Goal: Task Accomplishment & Management: Complete application form

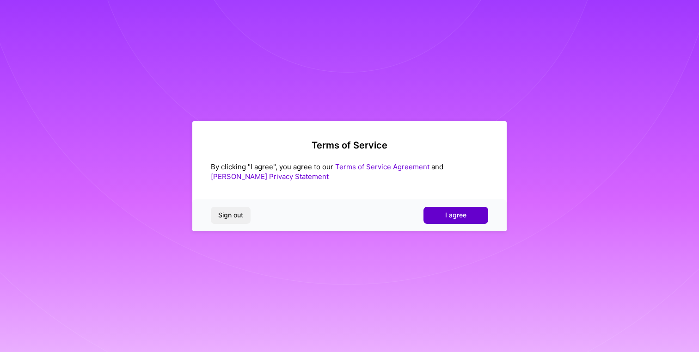
click at [464, 217] on span "I agree" at bounding box center [455, 214] width 21 height 9
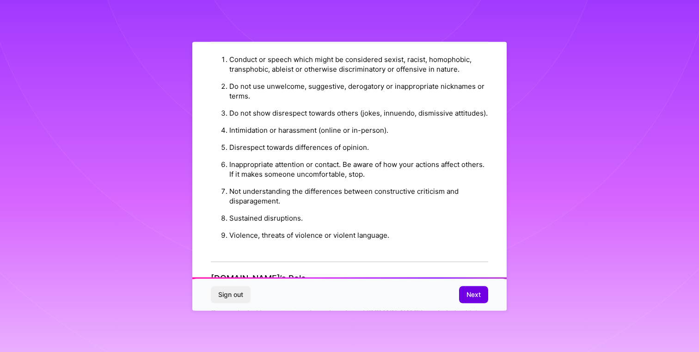
scroll to position [1004, 0]
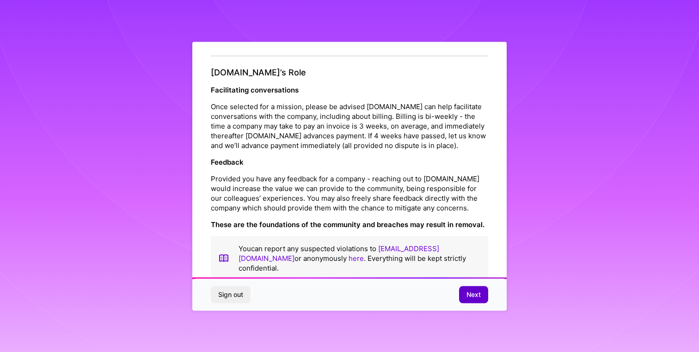
click at [474, 295] on span "Next" at bounding box center [474, 294] width 14 height 9
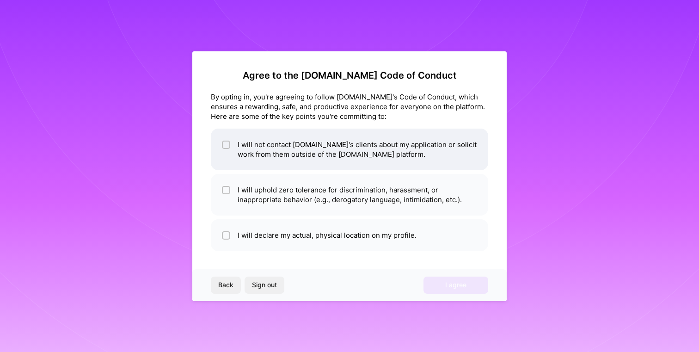
click at [223, 144] on div at bounding box center [226, 145] width 8 height 8
checkbox input "true"
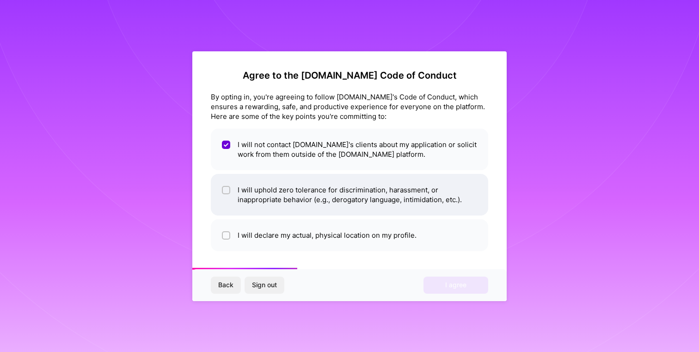
click at [221, 189] on li "I will uphold zero tolerance for discrimination, harassment, or inappropriate b…" at bounding box center [349, 195] width 277 height 42
checkbox input "true"
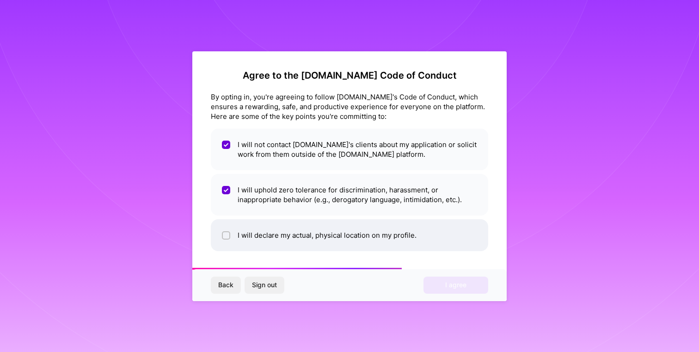
click at [225, 236] on input "checkbox" at bounding box center [227, 236] width 6 height 6
checkbox input "true"
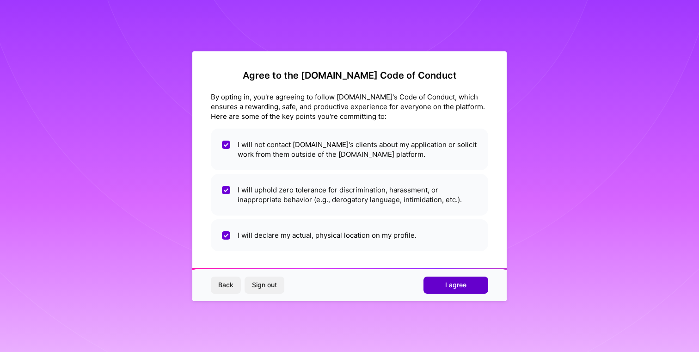
click at [456, 284] on span "I agree" at bounding box center [455, 284] width 21 height 9
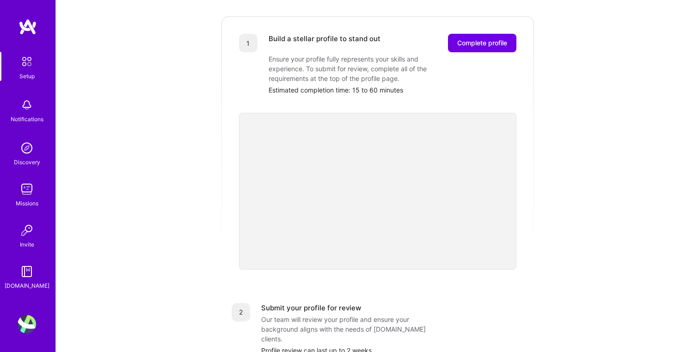
scroll to position [115, 0]
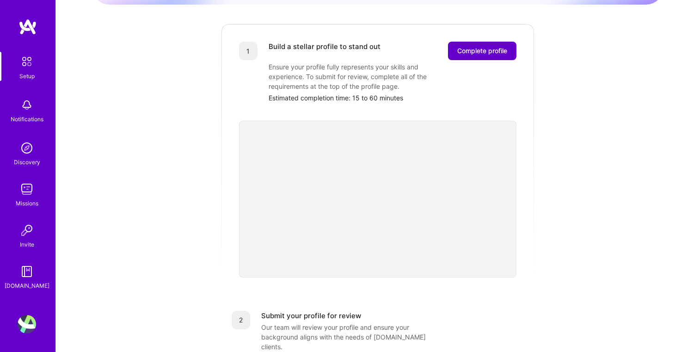
click at [481, 42] on button "Complete profile" at bounding box center [482, 51] width 68 height 18
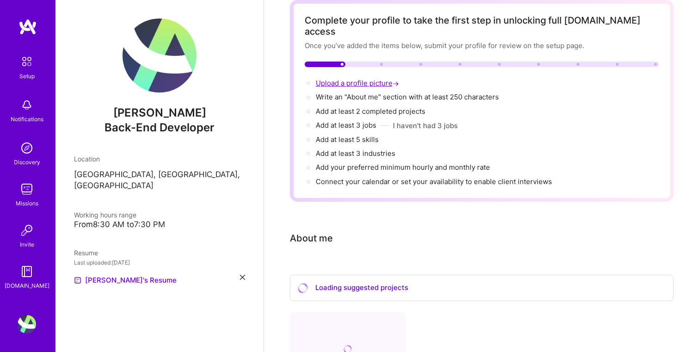
scroll to position [47, 0]
click at [351, 80] on span "Upload a profile picture →" at bounding box center [358, 84] width 85 height 9
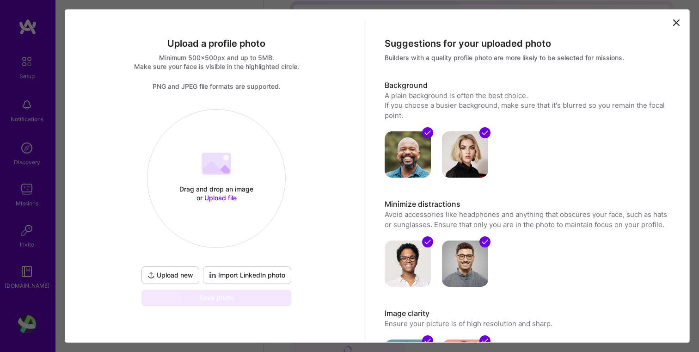
click at [251, 278] on span "Import LinkedIn photo" at bounding box center [247, 275] width 76 height 9
click at [236, 277] on span "Import LinkedIn photo" at bounding box center [247, 275] width 76 height 9
click at [178, 276] on span "Upload new" at bounding box center [171, 275] width 46 height 9
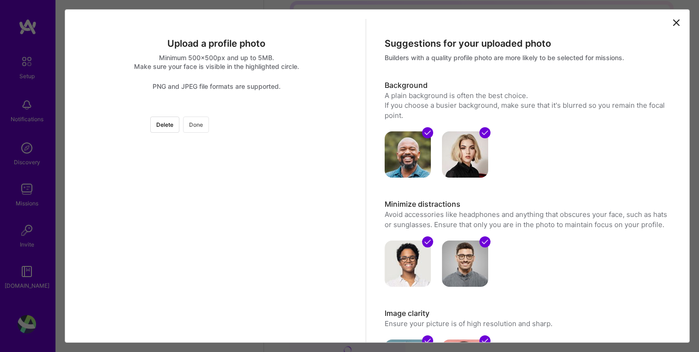
click at [209, 119] on button "Done" at bounding box center [196, 125] width 26 height 16
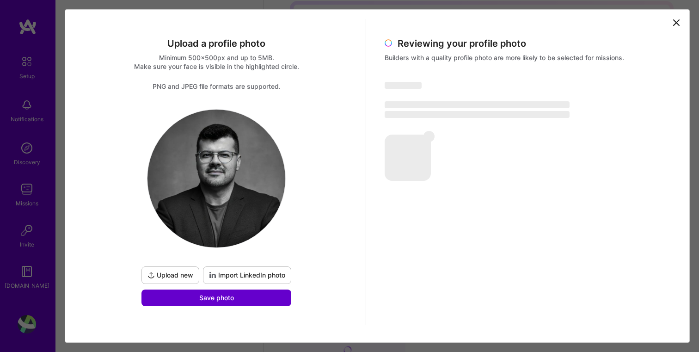
click at [251, 300] on button "Save photo" at bounding box center [217, 297] width 150 height 17
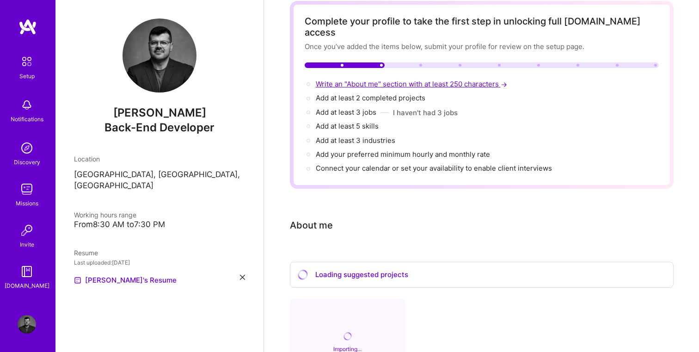
click at [417, 80] on span "Write an "About me" section with at least 250 characters →" at bounding box center [412, 84] width 193 height 9
select select "US"
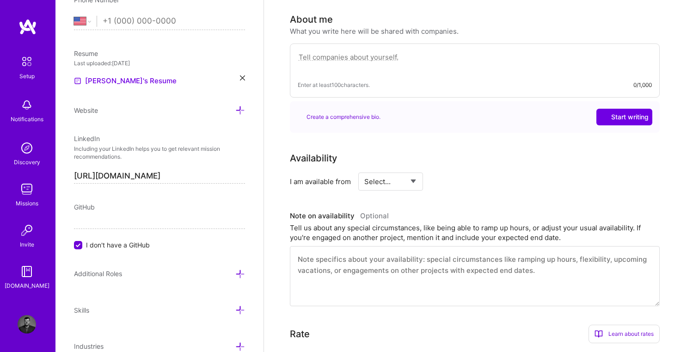
scroll to position [254, 0]
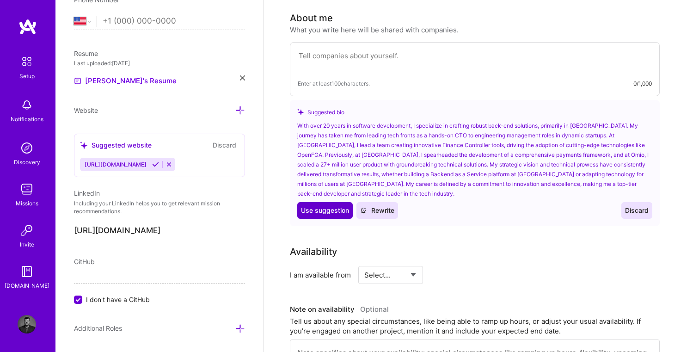
click at [332, 206] on span "Use suggestion" at bounding box center [325, 210] width 48 height 9
type textarea "With over 20 years in software development, I specialize in crafting robust bac…"
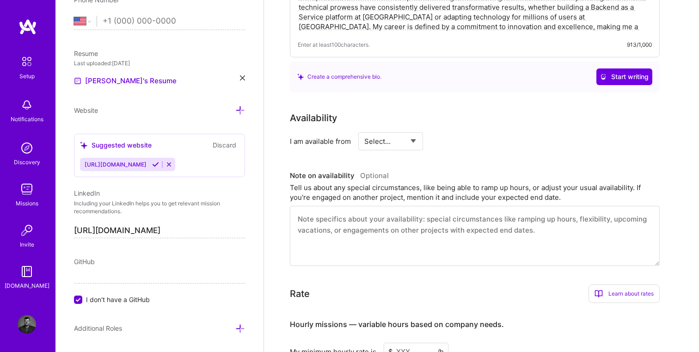
scroll to position [363, 0]
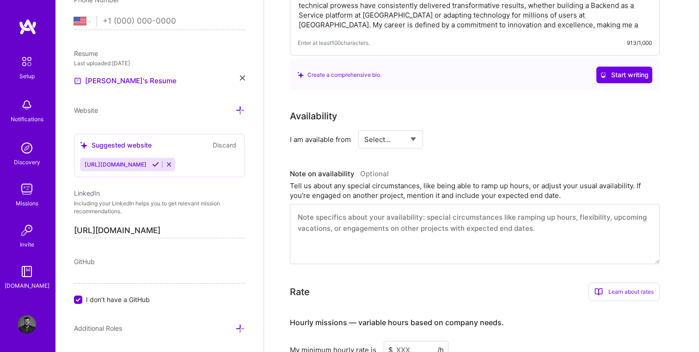
click at [401, 128] on select "Select... Right Now Future Date Not Available" at bounding box center [390, 140] width 53 height 24
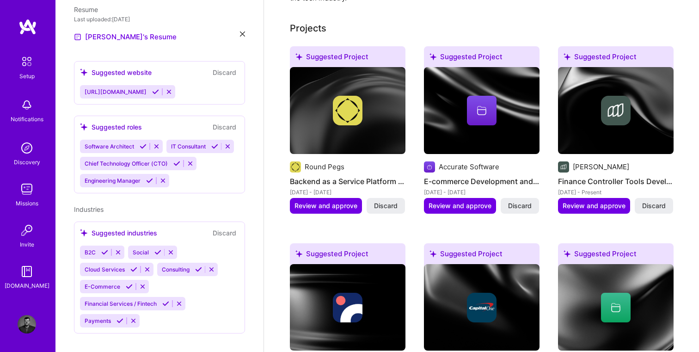
scroll to position [0, 0]
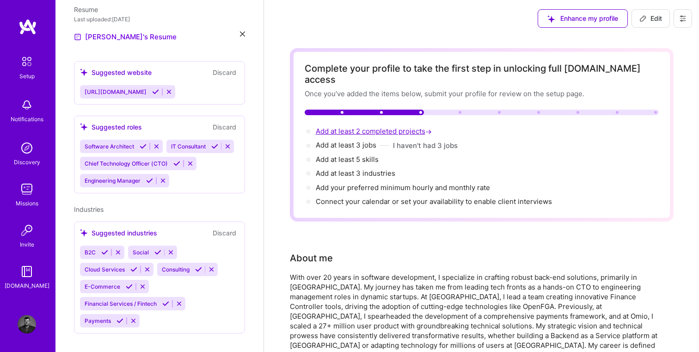
click at [347, 127] on span "Add at least 2 completed projects →" at bounding box center [375, 131] width 118 height 9
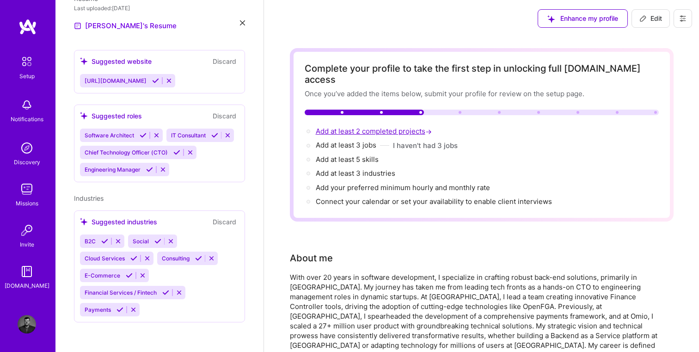
select select "US"
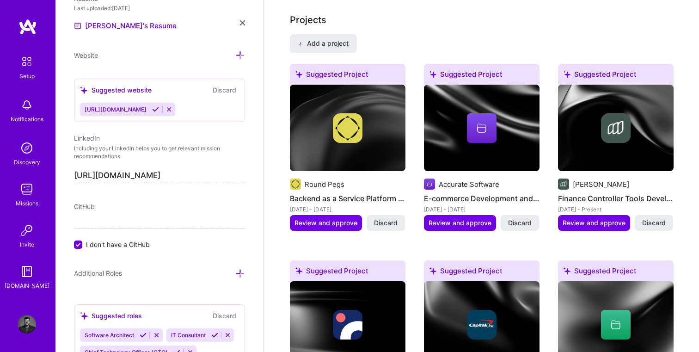
scroll to position [788, 0]
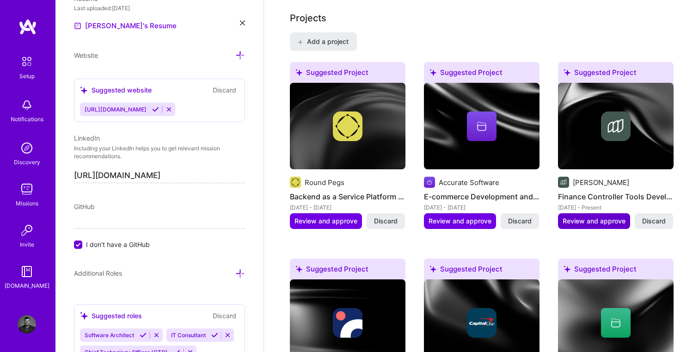
click at [599, 216] on span "Review and approve" at bounding box center [594, 220] width 63 height 9
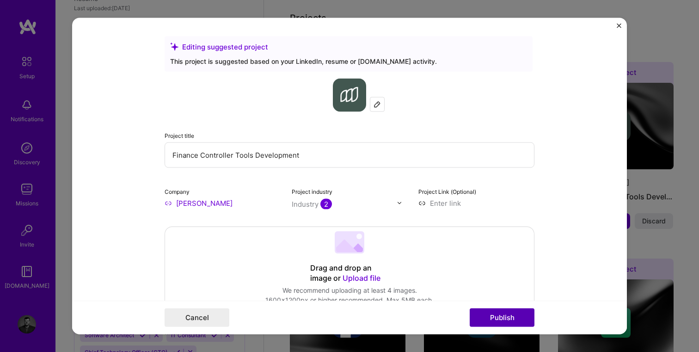
click at [500, 314] on button "Publish" at bounding box center [502, 317] width 65 height 18
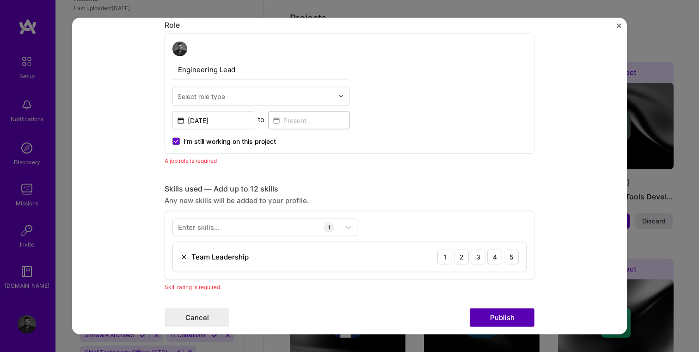
scroll to position [311, 0]
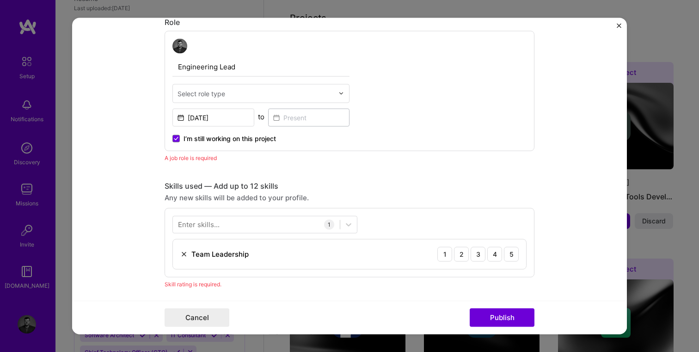
click at [266, 90] on input "text" at bounding box center [256, 93] width 156 height 10
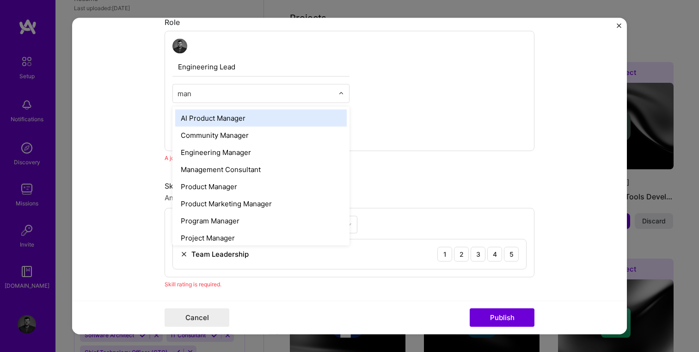
type input "mana"
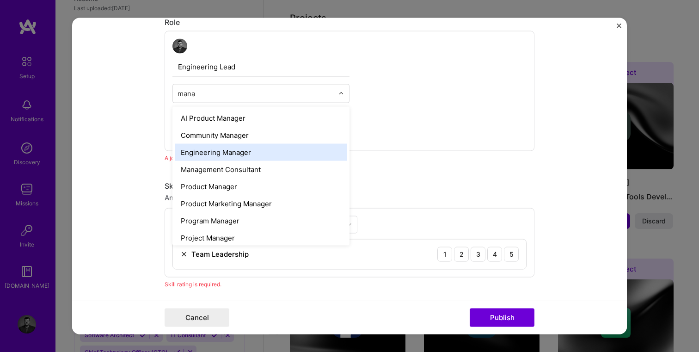
click at [223, 157] on div "Engineering Manager" at bounding box center [261, 151] width 172 height 17
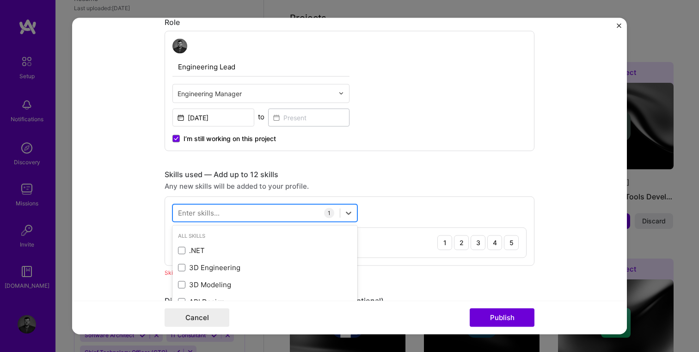
click at [283, 213] on div at bounding box center [256, 212] width 167 height 15
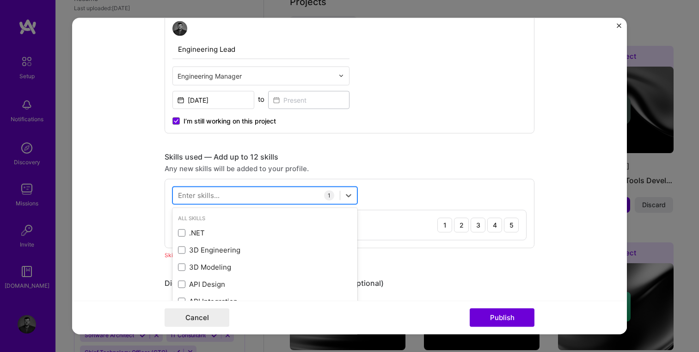
scroll to position [334, 0]
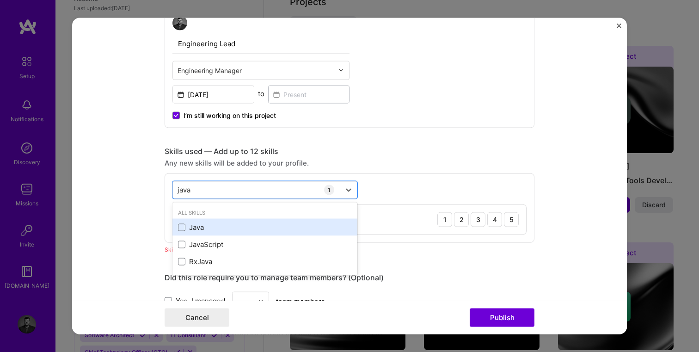
click at [217, 228] on div "Java" at bounding box center [265, 227] width 174 height 10
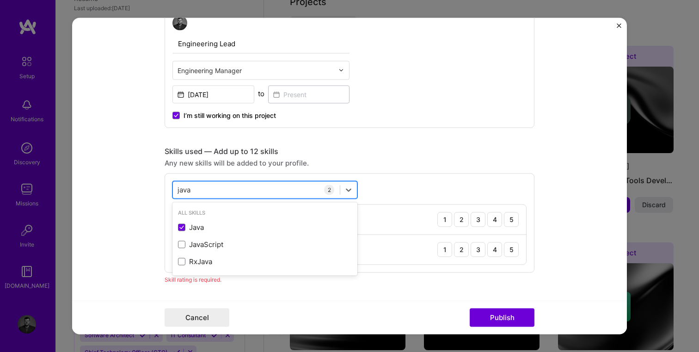
click at [237, 188] on div "java java" at bounding box center [256, 189] width 167 height 15
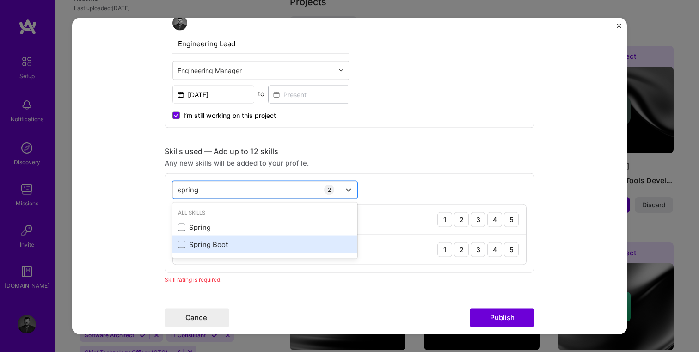
click at [211, 248] on div "Spring Boot" at bounding box center [265, 245] width 174 height 10
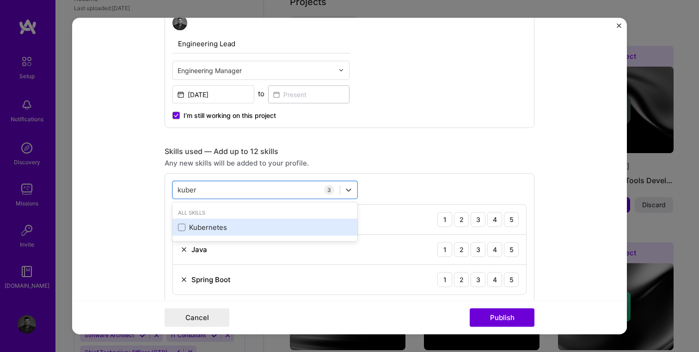
click at [228, 227] on div "Kubernetes" at bounding box center [265, 227] width 174 height 10
click at [223, 229] on div "Apache [PERSON_NAME]" at bounding box center [265, 227] width 174 height 10
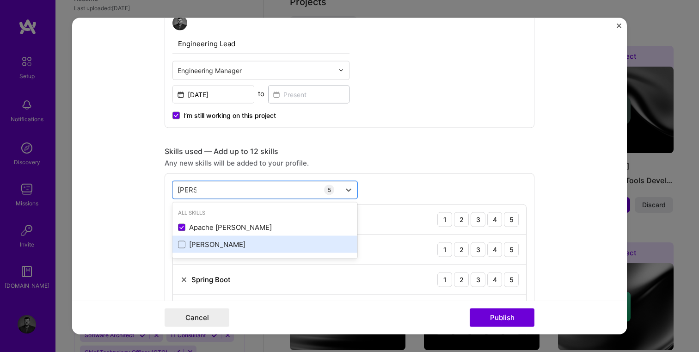
click at [225, 242] on div "[PERSON_NAME]" at bounding box center [265, 245] width 174 height 10
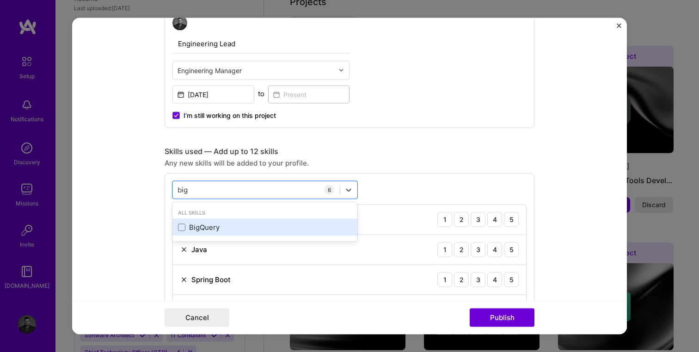
click at [194, 228] on div "BigQuery" at bounding box center [265, 227] width 174 height 10
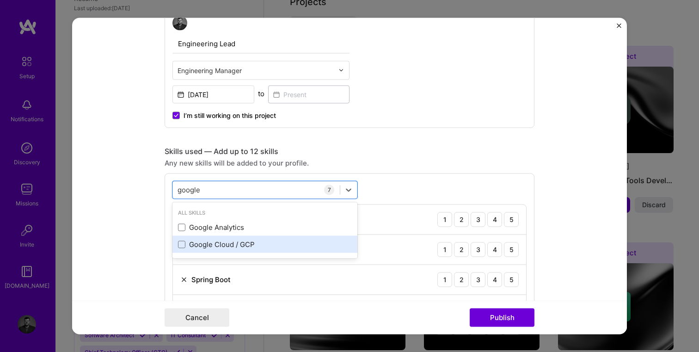
click at [230, 241] on div "Google Cloud / GCP" at bounding box center [265, 245] width 174 height 10
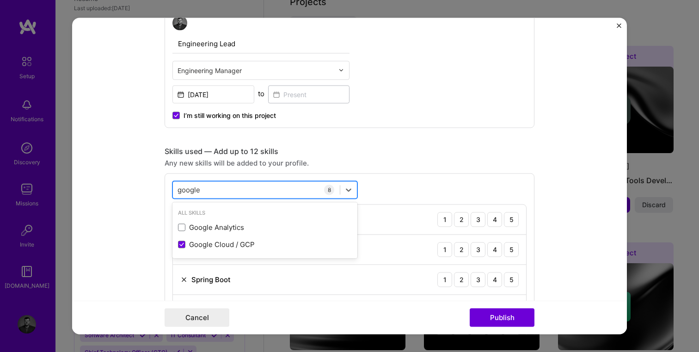
click at [226, 190] on div "google google" at bounding box center [256, 189] width 167 height 15
type input "metaba"
type input "metabase"
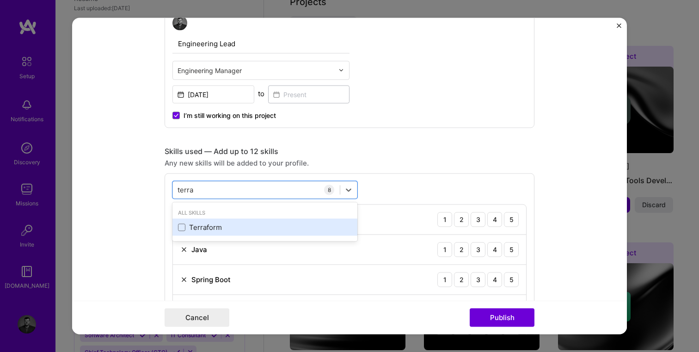
click at [198, 228] on div "Terraform" at bounding box center [265, 227] width 174 height 10
click at [211, 223] on div "GitHub" at bounding box center [265, 227] width 174 height 10
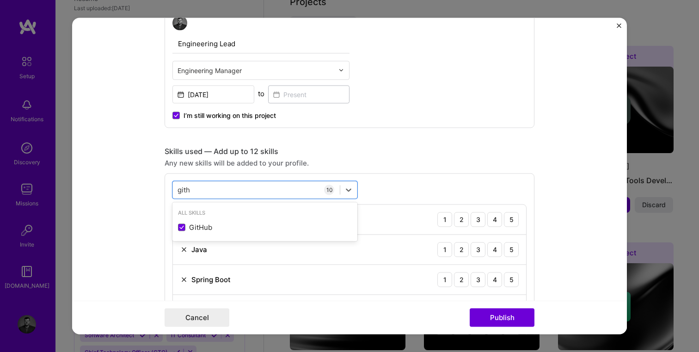
type input "gith"
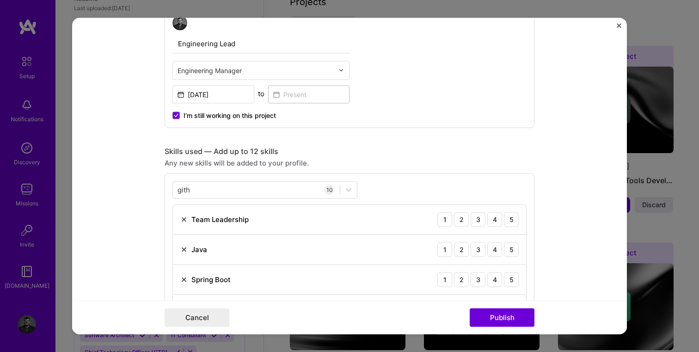
click at [575, 211] on form "Editing suggested project This project is suggested based on your LinkedIn, res…" at bounding box center [349, 176] width 555 height 317
click at [520, 321] on button "Publish" at bounding box center [502, 317] width 65 height 18
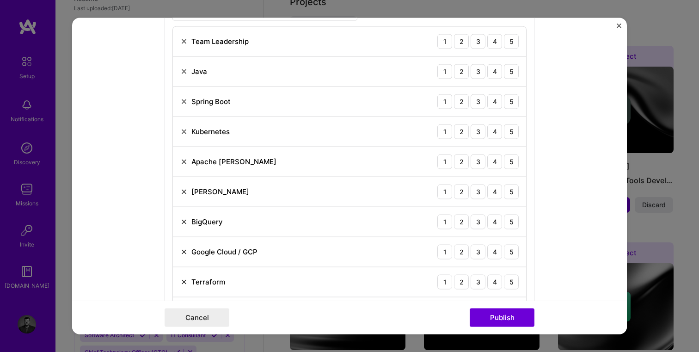
scroll to position [474, 0]
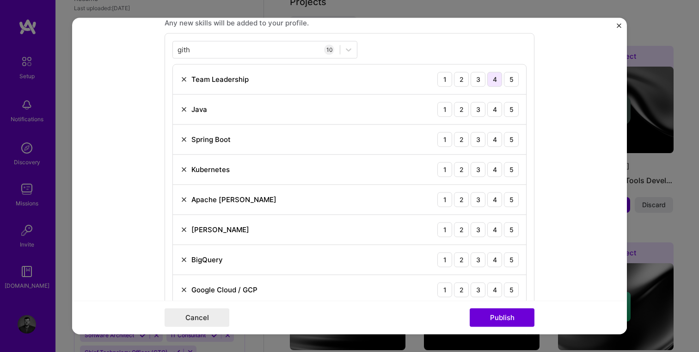
click at [499, 80] on div "4" at bounding box center [494, 79] width 15 height 15
click at [505, 111] on div "5" at bounding box center [511, 109] width 15 height 15
click at [507, 142] on div "5" at bounding box center [511, 139] width 15 height 15
click at [497, 169] on div "4" at bounding box center [494, 169] width 15 height 15
click at [492, 201] on div "4" at bounding box center [494, 199] width 15 height 15
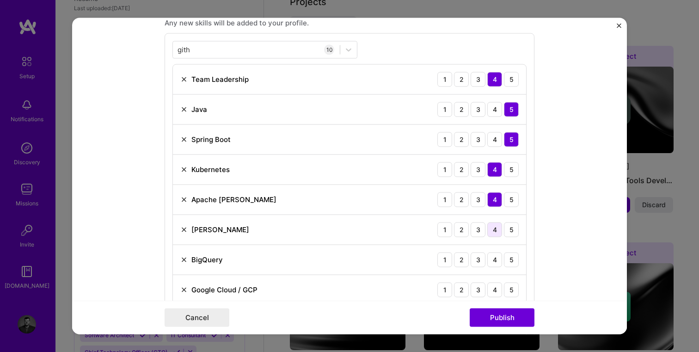
click at [497, 231] on div "4" at bounding box center [494, 229] width 15 height 15
click at [494, 260] on div "4" at bounding box center [494, 259] width 15 height 15
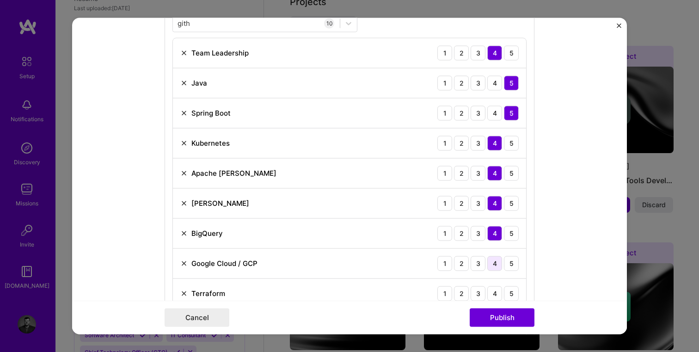
click at [495, 265] on div "4" at bounding box center [494, 263] width 15 height 15
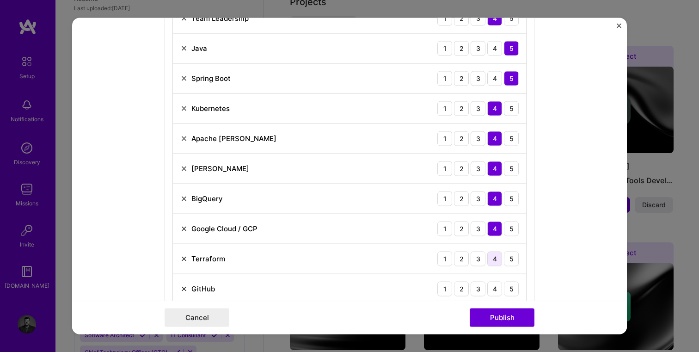
click at [496, 258] on div "4" at bounding box center [494, 258] width 15 height 15
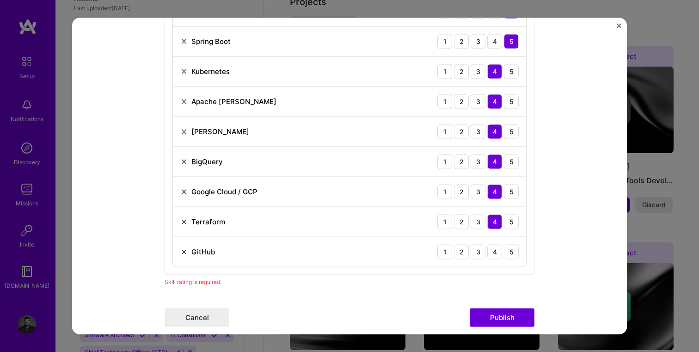
scroll to position [579, 0]
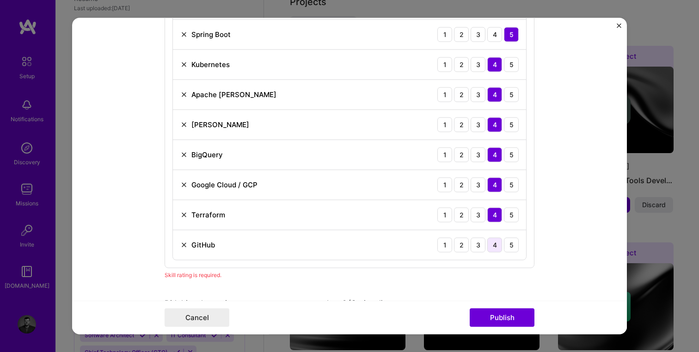
click at [496, 250] on div "4" at bounding box center [494, 244] width 15 height 15
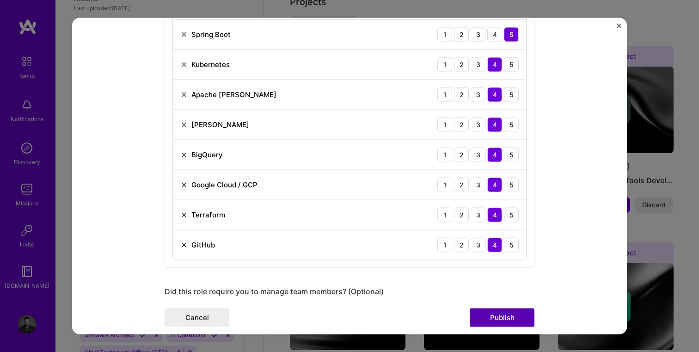
click at [501, 313] on button "Publish" at bounding box center [502, 317] width 65 height 18
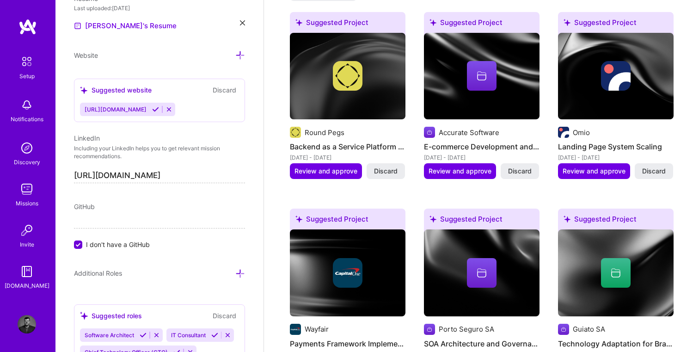
scroll to position [825, 0]
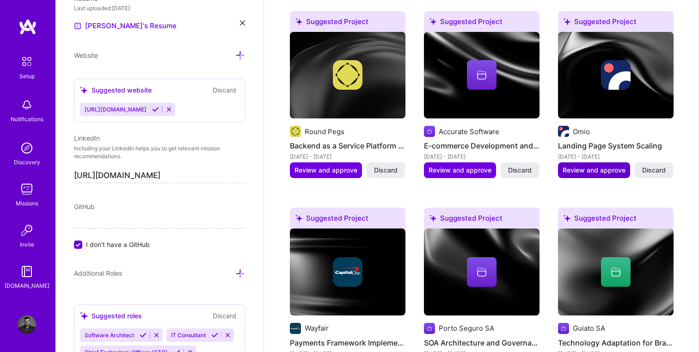
click at [607, 166] on span "Review and approve" at bounding box center [594, 170] width 63 height 9
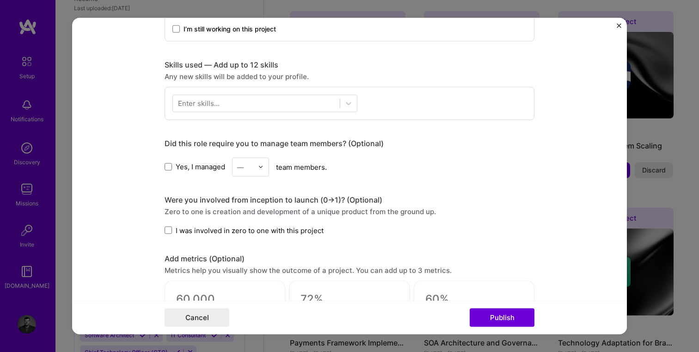
scroll to position [423, 0]
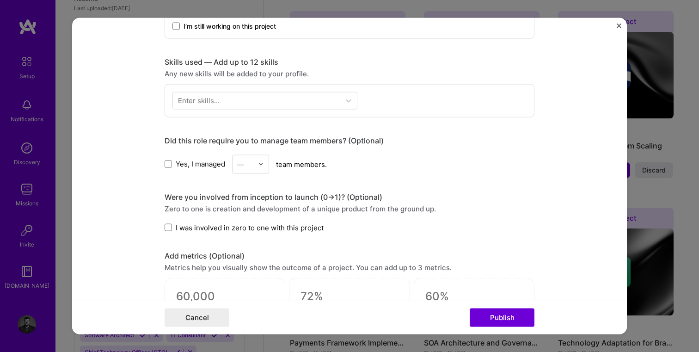
click at [263, 166] on img at bounding box center [261, 164] width 6 height 6
click at [253, 254] on div "5" at bounding box center [250, 256] width 31 height 17
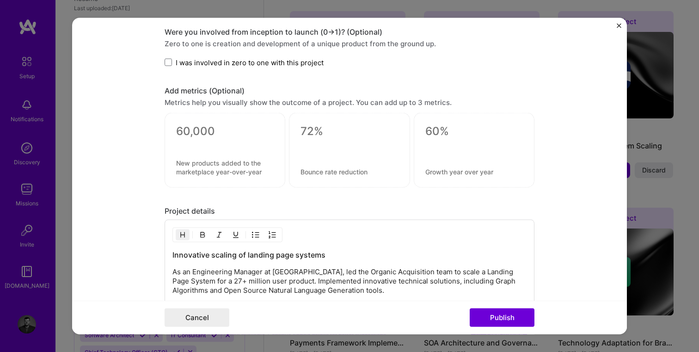
scroll to position [683, 0]
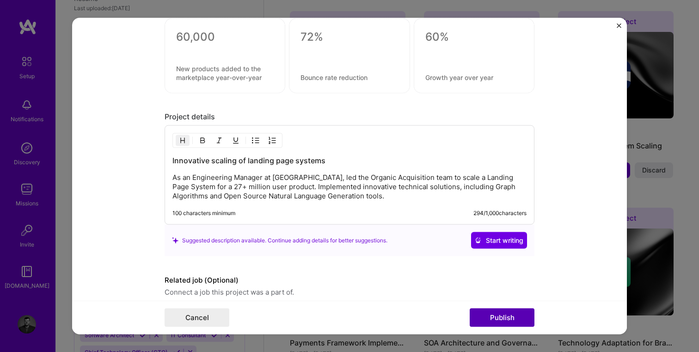
click at [497, 323] on button "Publish" at bounding box center [502, 317] width 65 height 18
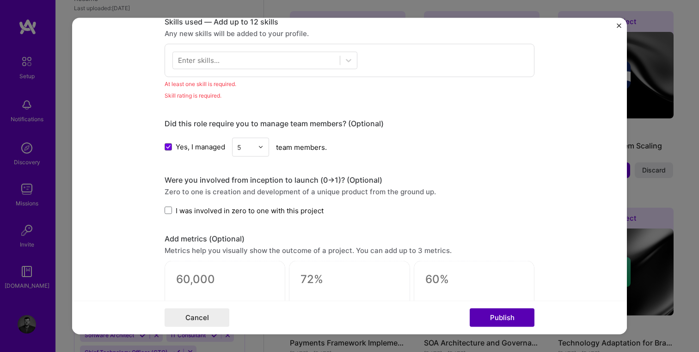
scroll to position [463, 0]
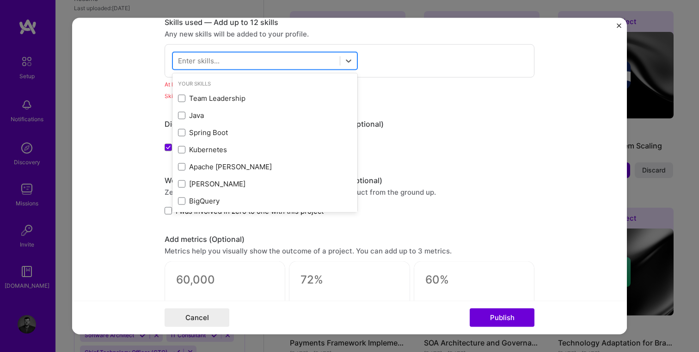
click at [239, 68] on div at bounding box center [256, 60] width 167 height 15
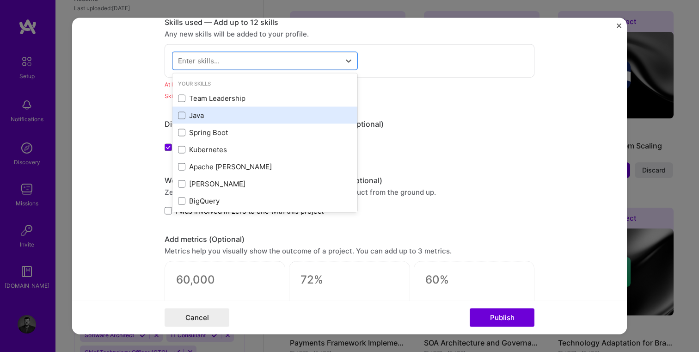
click at [211, 117] on div "Java" at bounding box center [265, 116] width 174 height 10
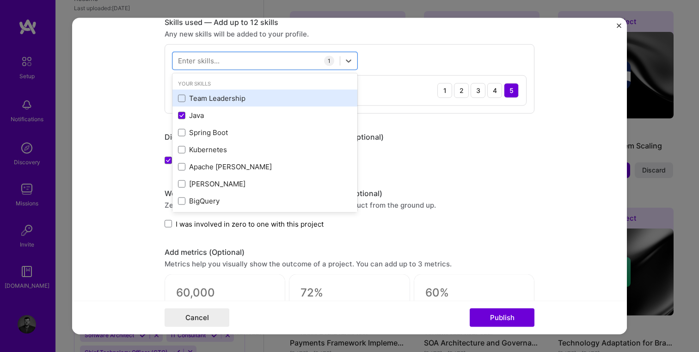
click at [223, 99] on div "Team Leadership" at bounding box center [265, 98] width 174 height 10
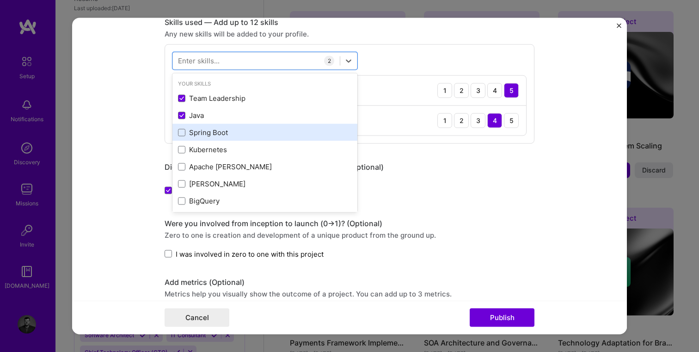
click at [222, 128] on div "Spring Boot" at bounding box center [265, 133] width 174 height 10
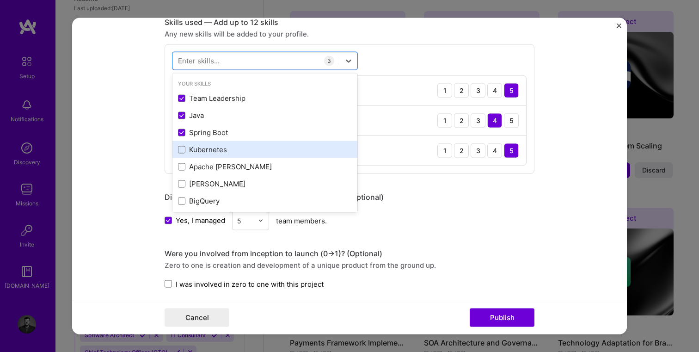
click at [222, 150] on div "Kubernetes" at bounding box center [265, 150] width 174 height 10
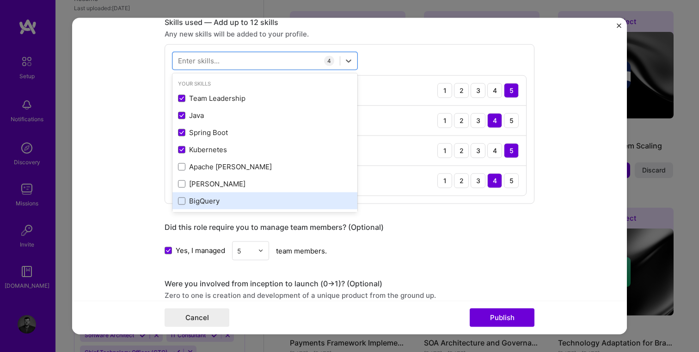
click at [226, 200] on div "BigQuery" at bounding box center [265, 201] width 174 height 10
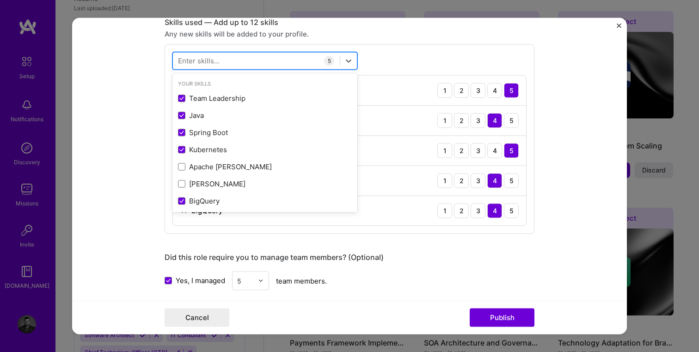
click at [242, 55] on div at bounding box center [256, 60] width 167 height 15
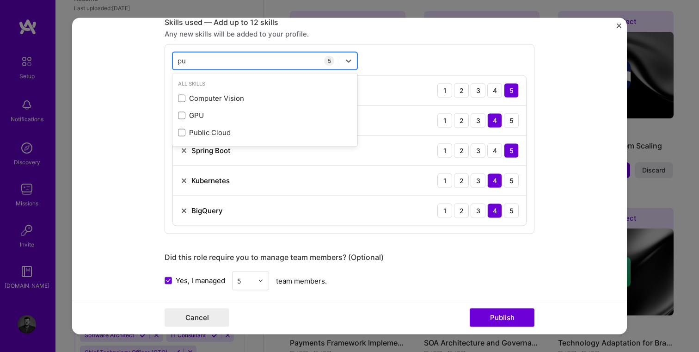
type input "pub"
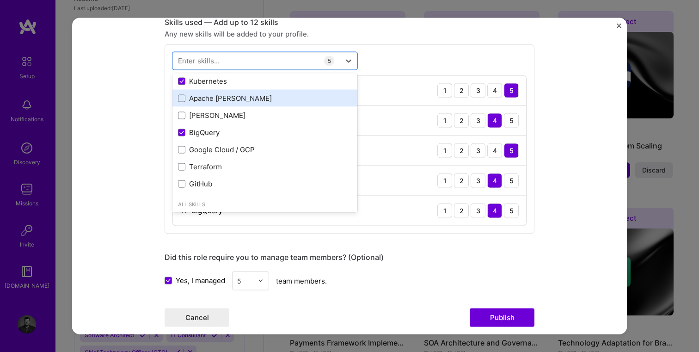
scroll to position [70, 0]
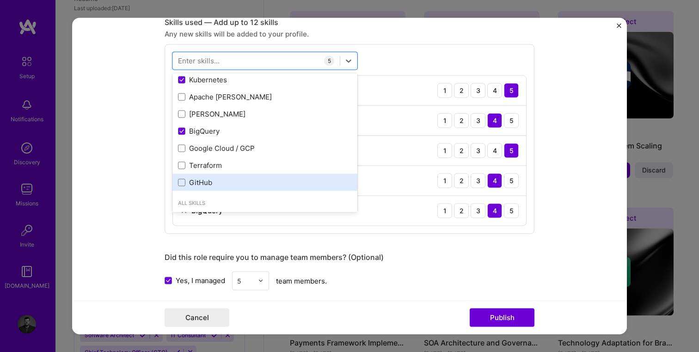
click at [231, 186] on div "GitHub" at bounding box center [265, 183] width 174 height 10
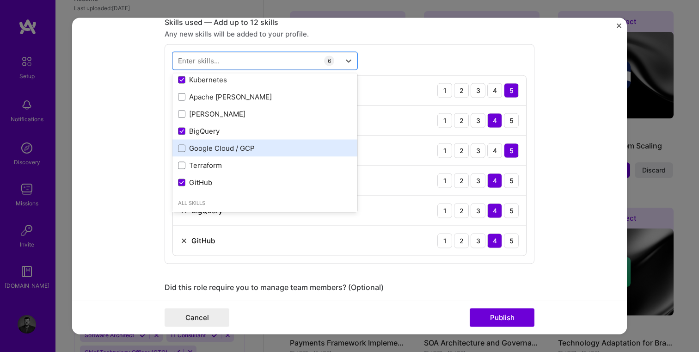
click at [255, 147] on div "Google Cloud / GCP" at bounding box center [265, 148] width 174 height 10
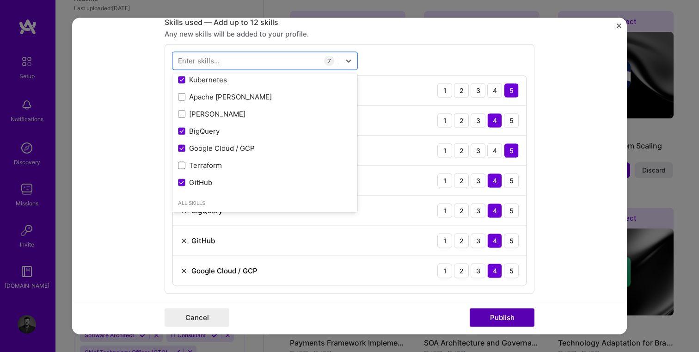
click at [515, 316] on button "Publish" at bounding box center [502, 317] width 65 height 18
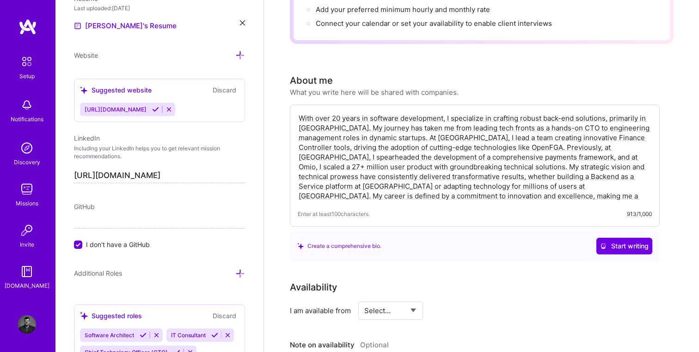
scroll to position [0, 0]
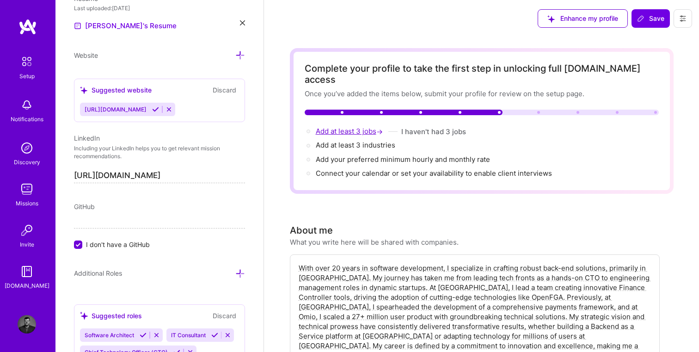
click at [329, 127] on span "Add at least 3 jobs →" at bounding box center [350, 131] width 69 height 9
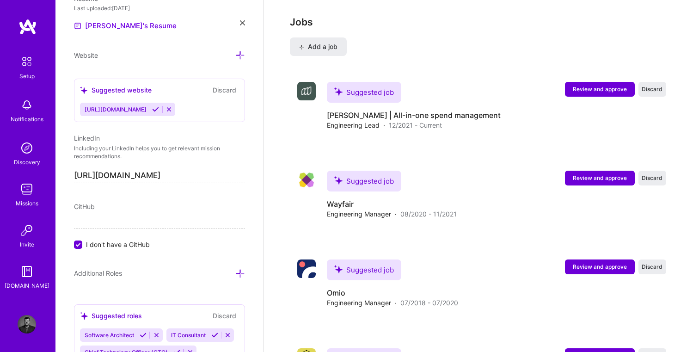
scroll to position [1380, 0]
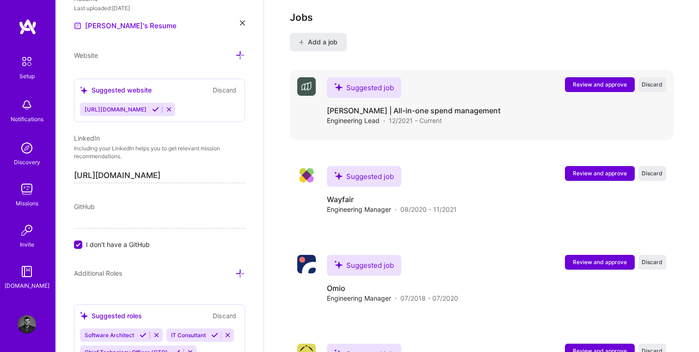
click at [613, 80] on span "Review and approve" at bounding box center [600, 84] width 54 height 8
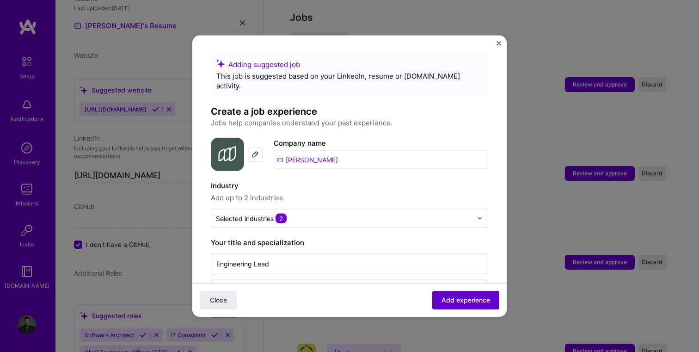
click at [485, 296] on span "Add experience" at bounding box center [466, 300] width 49 height 9
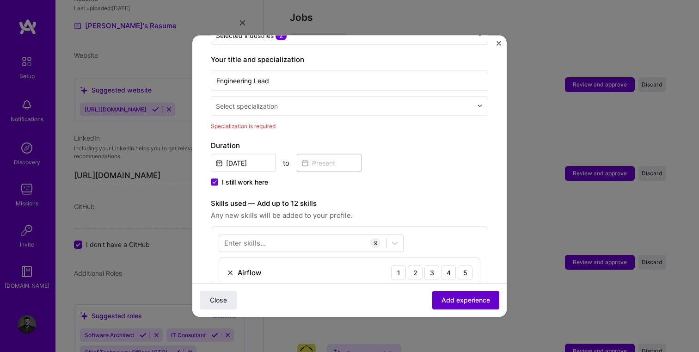
scroll to position [192, 0]
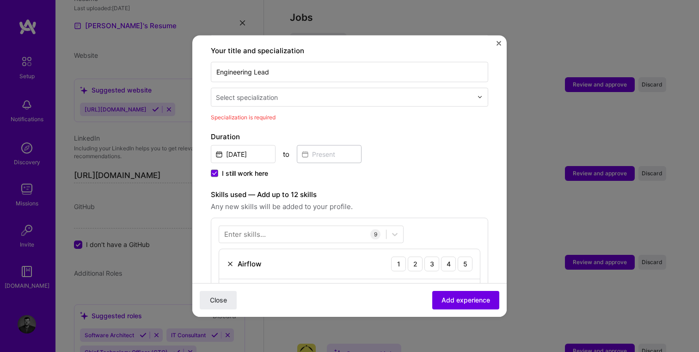
click at [321, 92] on input "text" at bounding box center [345, 97] width 259 height 10
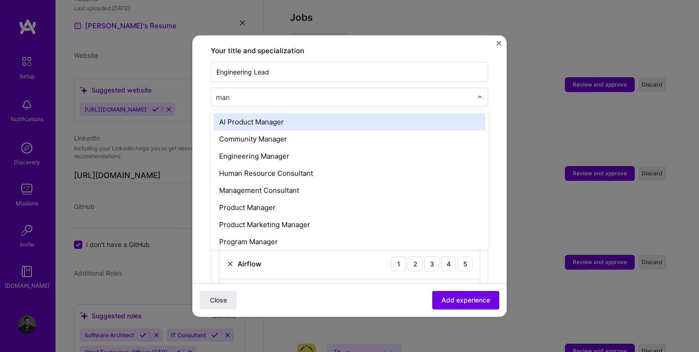
type input "mana"
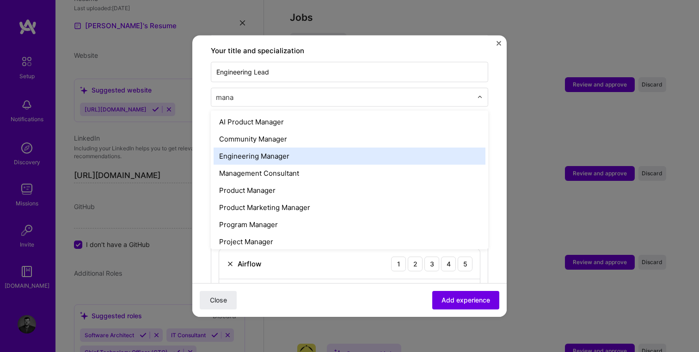
click at [281, 147] on div "Engineering Manager" at bounding box center [350, 155] width 272 height 17
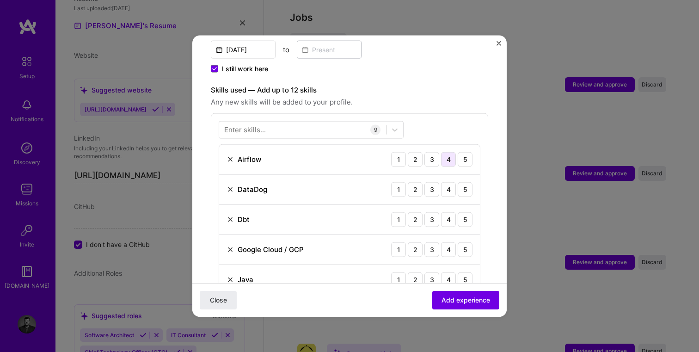
scroll to position [282, 0]
click at [428, 151] on div "3" at bounding box center [432, 158] width 15 height 15
click at [447, 181] on div "4" at bounding box center [448, 188] width 15 height 15
click at [442, 211] on div "4" at bounding box center [448, 218] width 15 height 15
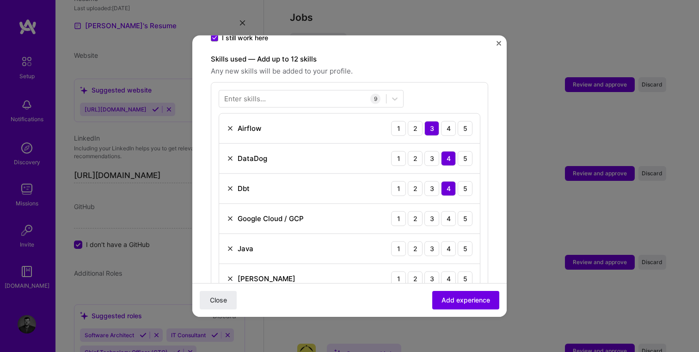
click at [442, 211] on div "4" at bounding box center [448, 218] width 15 height 15
click at [444, 241] on div "4" at bounding box center [448, 248] width 15 height 15
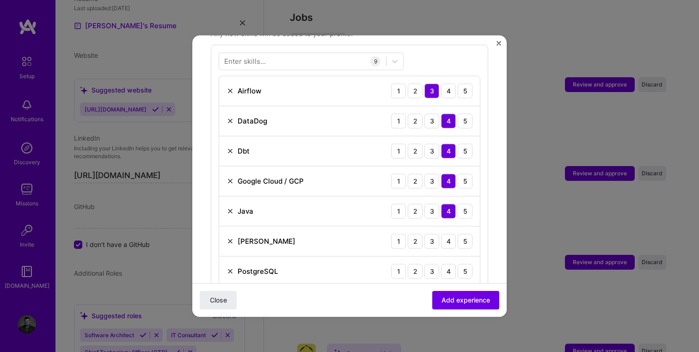
scroll to position [351, 0]
click at [462, 203] on div "5" at bounding box center [465, 210] width 15 height 15
click at [452, 233] on div "4" at bounding box center [448, 240] width 15 height 15
click at [452, 263] on div "4" at bounding box center [448, 270] width 15 height 15
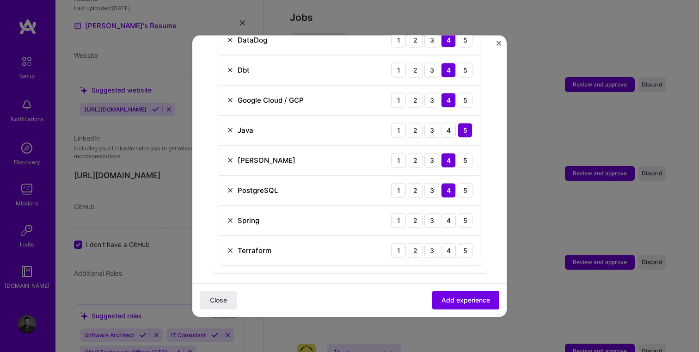
scroll to position [431, 0]
click at [463, 212] on div "5" at bounding box center [465, 219] width 15 height 15
click at [450, 243] on div "4" at bounding box center [448, 249] width 15 height 15
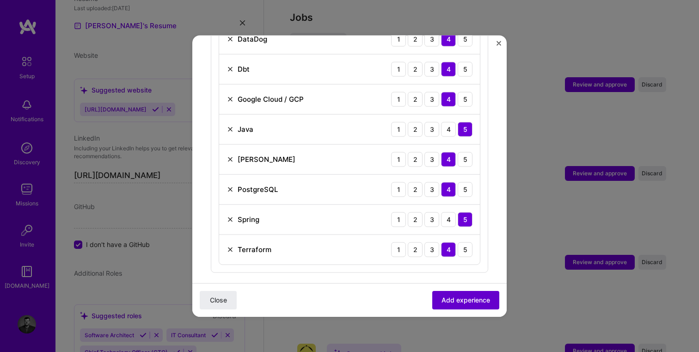
click at [466, 298] on span "Add experience" at bounding box center [466, 300] width 49 height 9
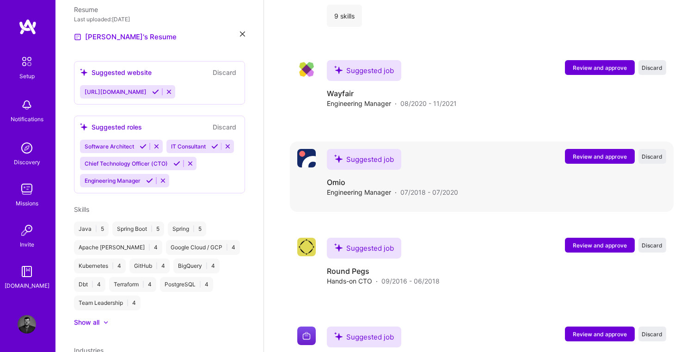
scroll to position [1070, 0]
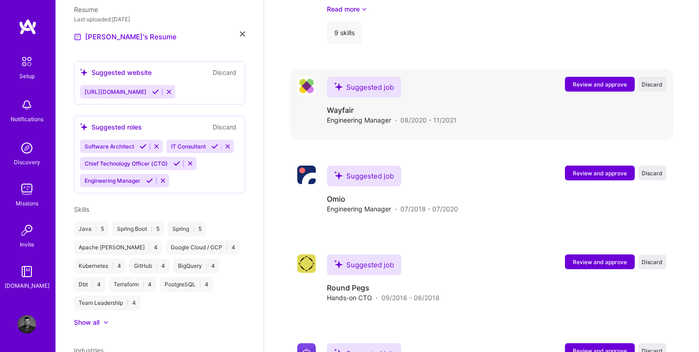
click at [606, 80] on span "Review and approve" at bounding box center [600, 84] width 54 height 8
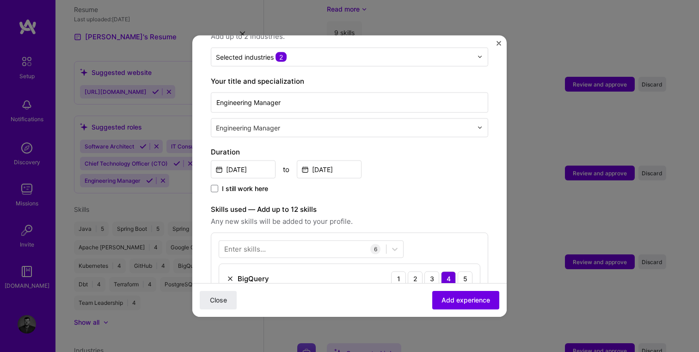
scroll to position [264, 0]
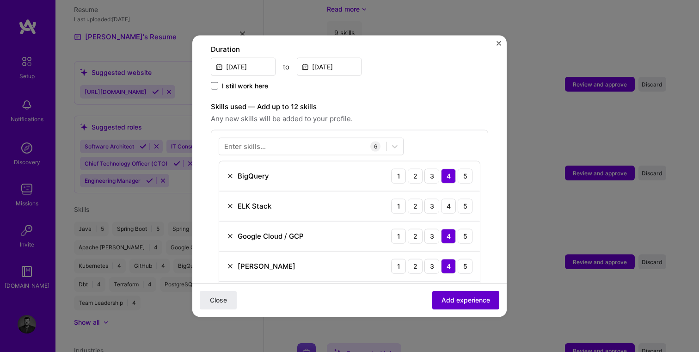
click at [478, 296] on span "Add experience" at bounding box center [466, 300] width 49 height 9
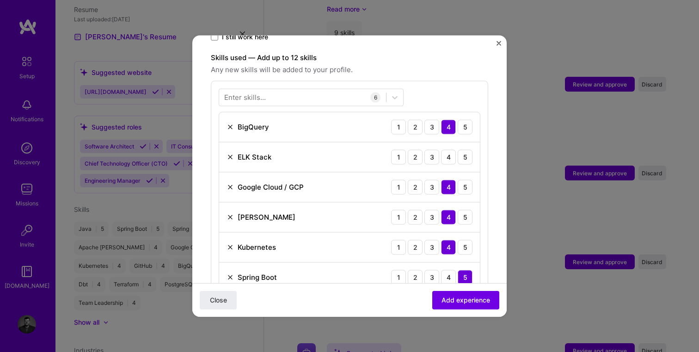
scroll to position [320, 0]
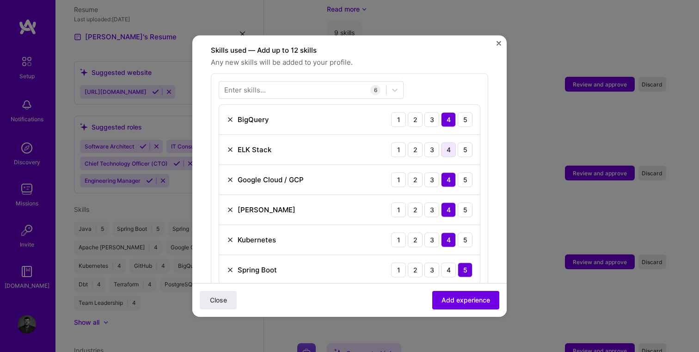
click at [450, 142] on div "4" at bounding box center [448, 149] width 15 height 15
click at [472, 303] on span "Add experience" at bounding box center [466, 300] width 49 height 9
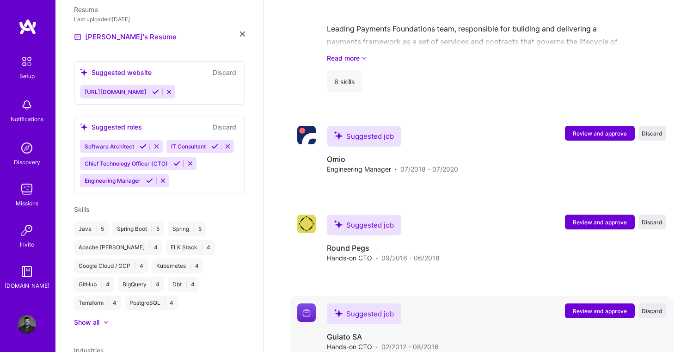
scroll to position [1176, 0]
click at [616, 129] on span "Review and approve" at bounding box center [600, 133] width 54 height 8
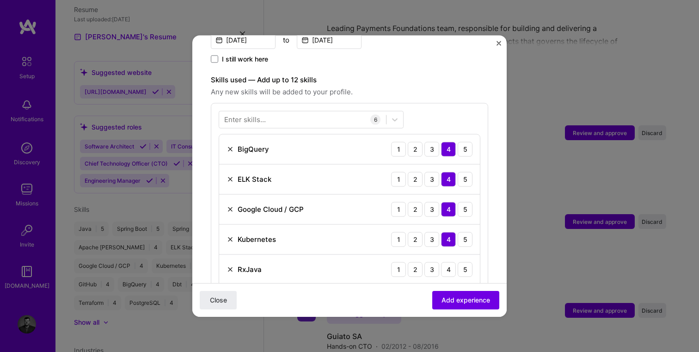
scroll to position [317, 0]
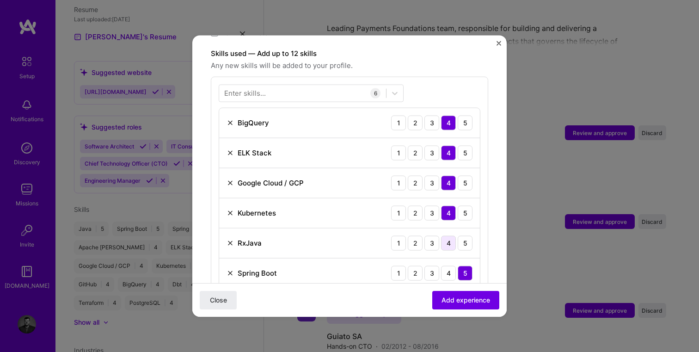
click at [449, 235] on div "4" at bounding box center [448, 242] width 15 height 15
click at [451, 299] on span "Add experience" at bounding box center [466, 300] width 49 height 9
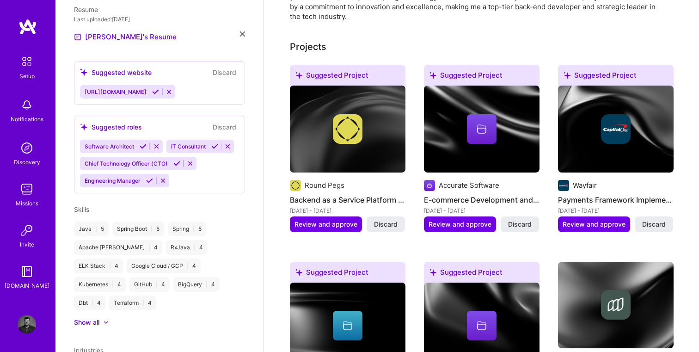
scroll to position [0, 0]
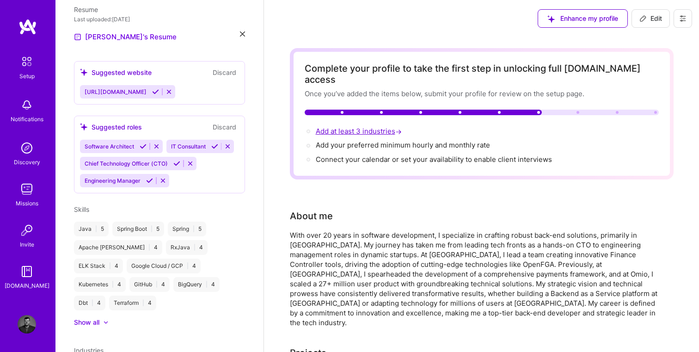
click at [366, 127] on span "Add at least 3 industries →" at bounding box center [360, 131] width 88 height 9
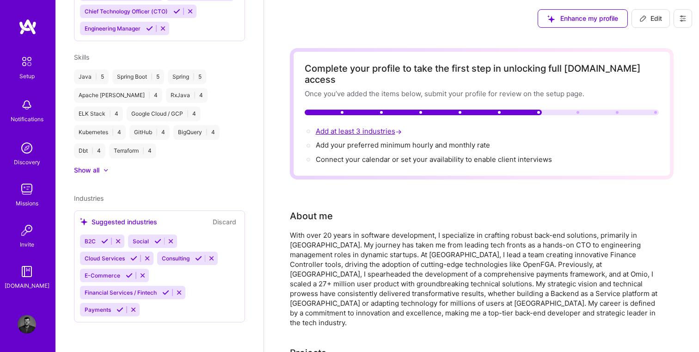
select select "US"
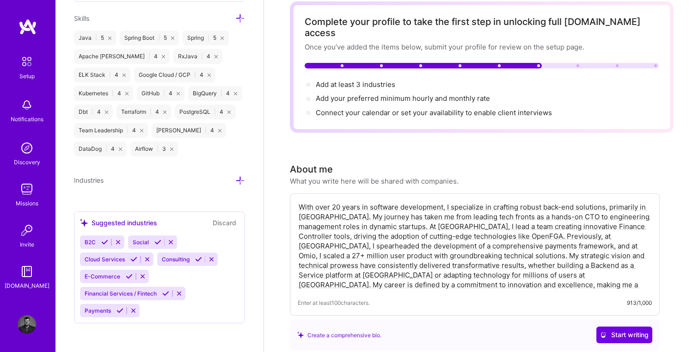
scroll to position [80, 0]
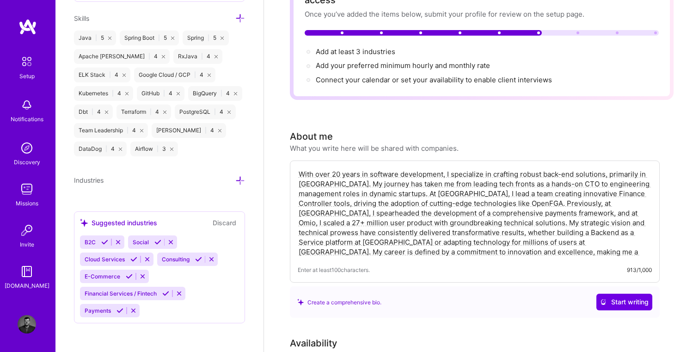
click at [194, 316] on div "Suggested industries Discard B2C Social Cloud Services Consulting E-Commerce Fi…" at bounding box center [159, 267] width 171 height 112
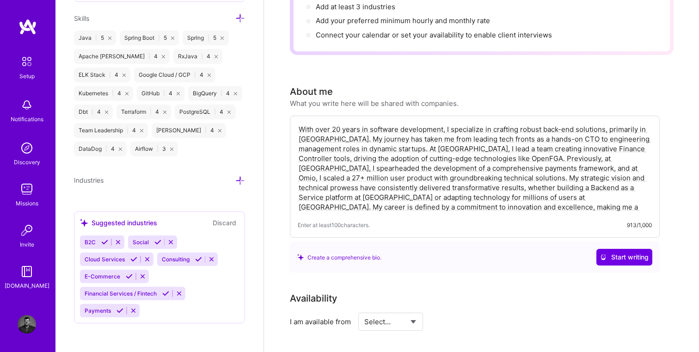
scroll to position [0, 0]
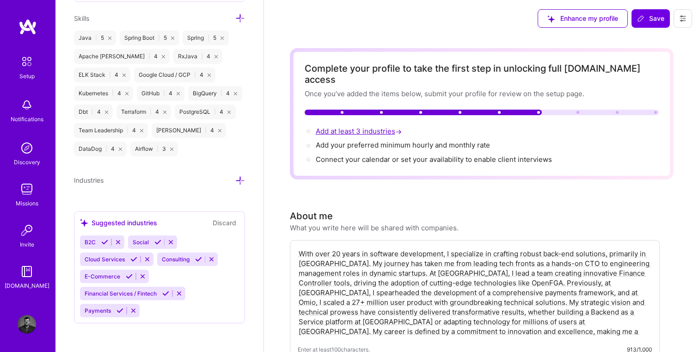
click at [352, 127] on span "Add at least 3 industries →" at bounding box center [360, 131] width 88 height 9
click at [144, 241] on span "Social" at bounding box center [141, 242] width 16 height 7
click at [120, 240] on icon at bounding box center [118, 242] width 7 height 7
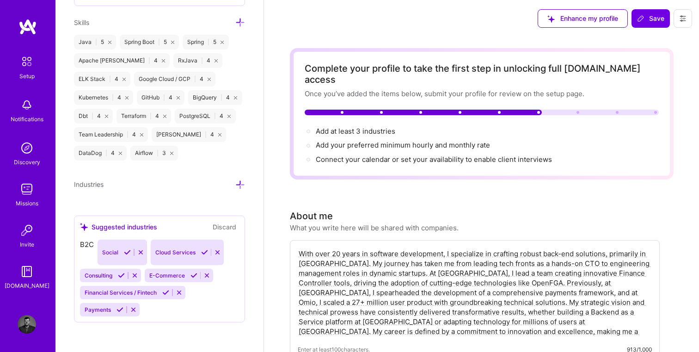
scroll to position [783, 0]
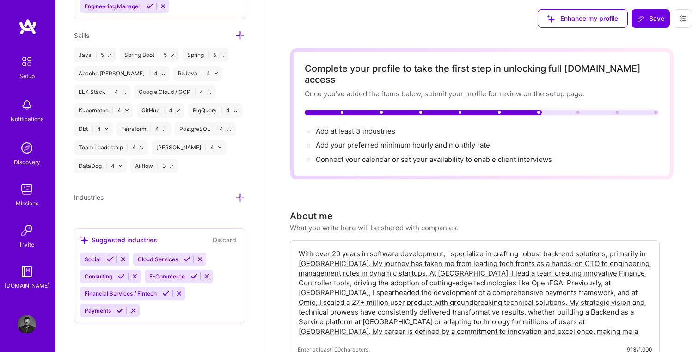
click at [124, 257] on icon at bounding box center [123, 259] width 7 height 7
click at [211, 258] on icon at bounding box center [211, 259] width 7 height 7
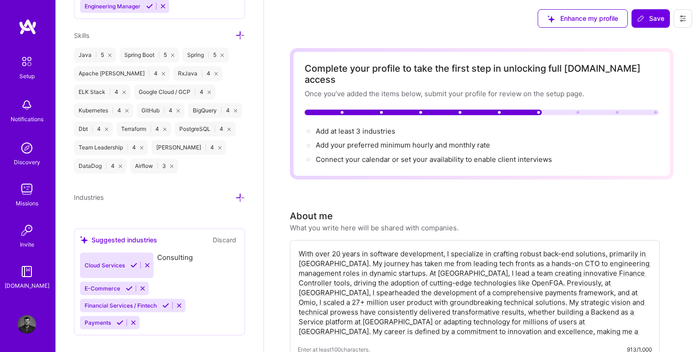
scroll to position [766, 0]
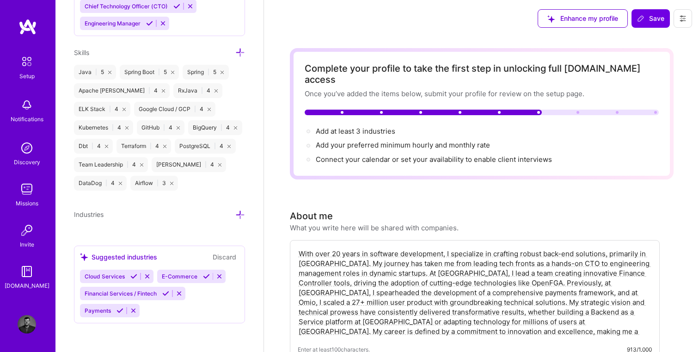
click at [215, 293] on div "Cloud Services E-Commerce Financial Services / Fintech Payments" at bounding box center [159, 294] width 159 height 48
click at [193, 306] on div "Cloud Services E-Commerce Financial Services / Fintech Payments" at bounding box center [159, 294] width 159 height 48
click at [173, 307] on div "Cloud Services E-Commerce Financial Services / Fintech Payments" at bounding box center [159, 294] width 159 height 48
click at [132, 276] on icon at bounding box center [133, 276] width 7 height 7
click at [126, 275] on icon at bounding box center [129, 276] width 7 height 7
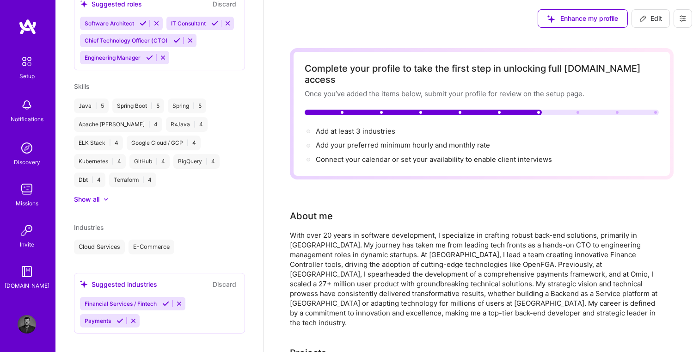
click at [161, 300] on button at bounding box center [166, 304] width 12 height 8
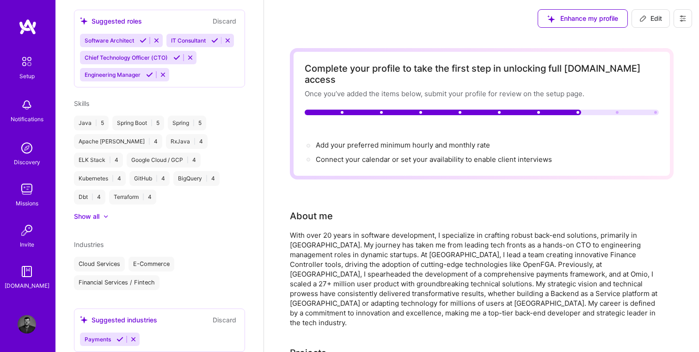
scroll to position [383, 0]
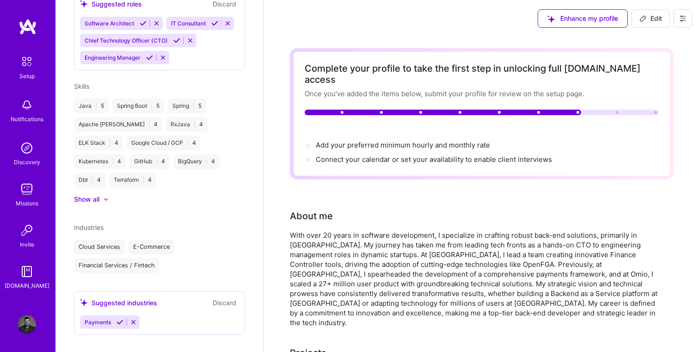
click at [117, 319] on icon at bounding box center [120, 322] width 7 height 7
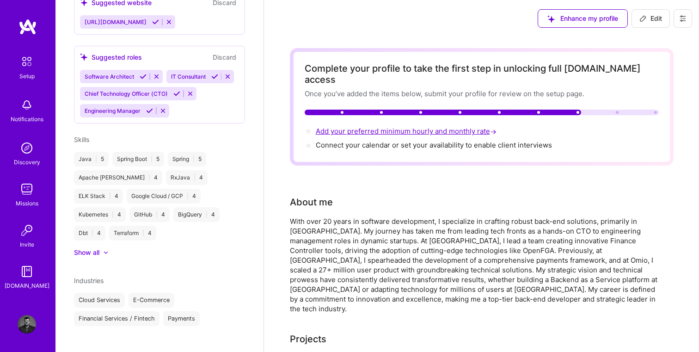
click at [386, 127] on span "Add your preferred minimum hourly and monthly rate →" at bounding box center [407, 131] width 183 height 9
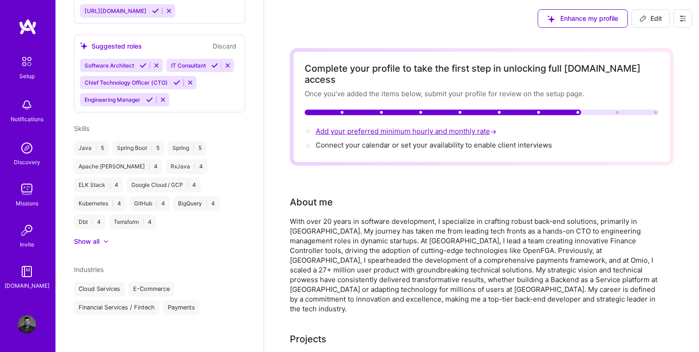
select select "US"
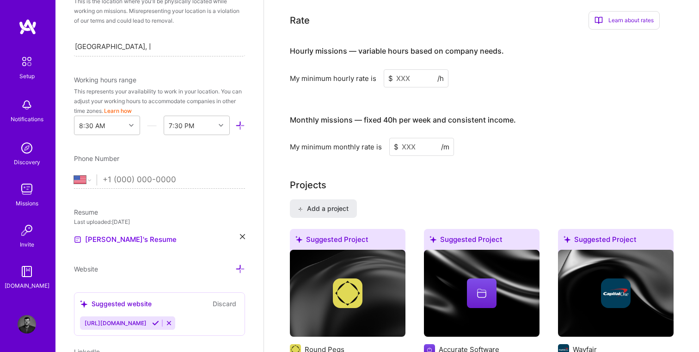
scroll to position [201, 0]
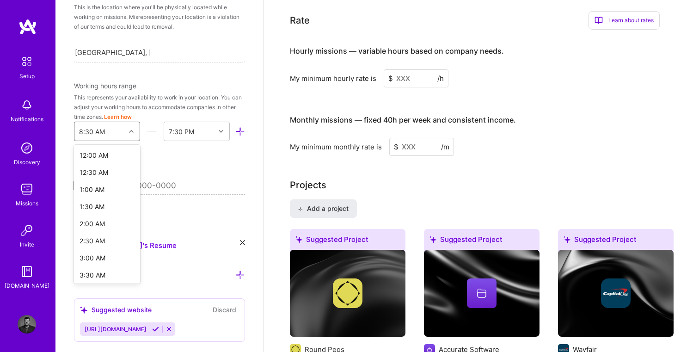
click at [130, 135] on div at bounding box center [132, 131] width 14 height 12
click at [99, 172] on div "6:00 PM" at bounding box center [107, 169] width 66 height 17
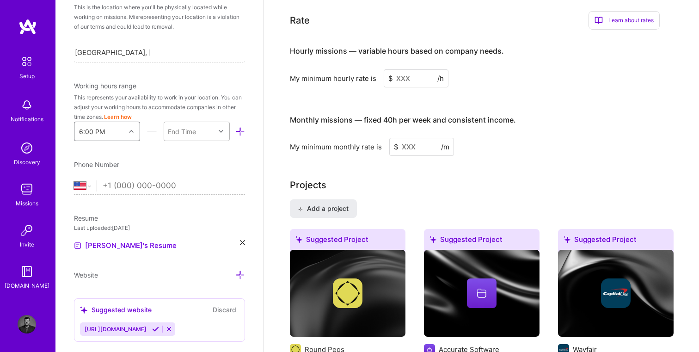
click at [196, 130] on div "End Time" at bounding box center [189, 131] width 51 height 18
click at [192, 244] on div "9:30 PM" at bounding box center [197, 243] width 66 height 17
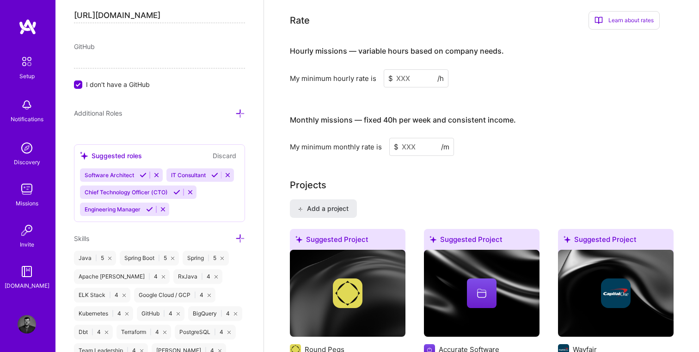
scroll to position [626, 0]
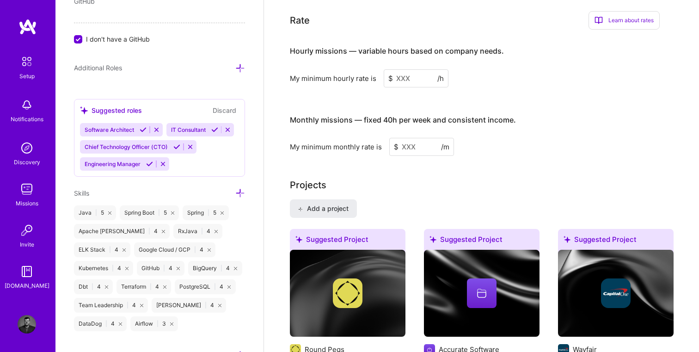
click at [145, 131] on icon at bounding box center [143, 129] width 7 height 7
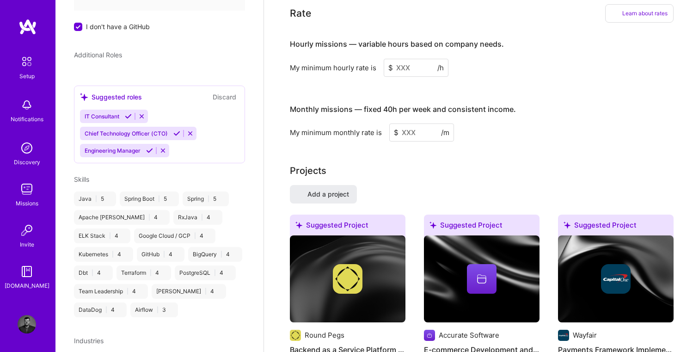
scroll to position [302, 0]
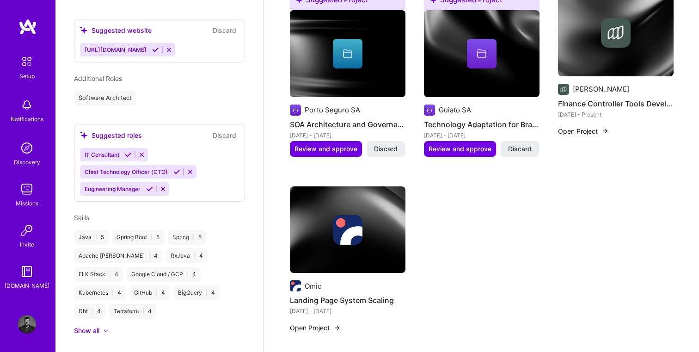
click at [179, 148] on div "IT Consultant Chief Technology Officer (CTO) Engineering Manager" at bounding box center [159, 172] width 159 height 48
click at [174, 168] on icon at bounding box center [176, 171] width 7 height 7
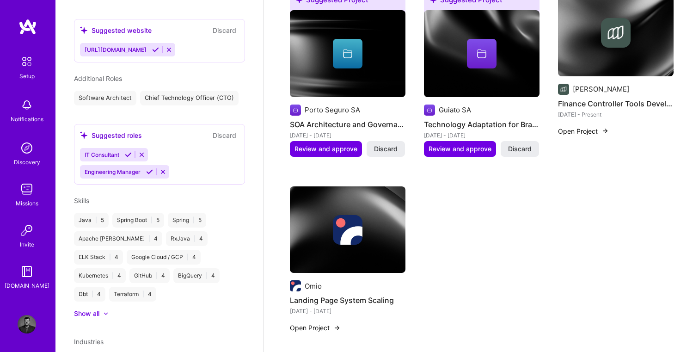
click at [147, 168] on icon at bounding box center [149, 171] width 7 height 7
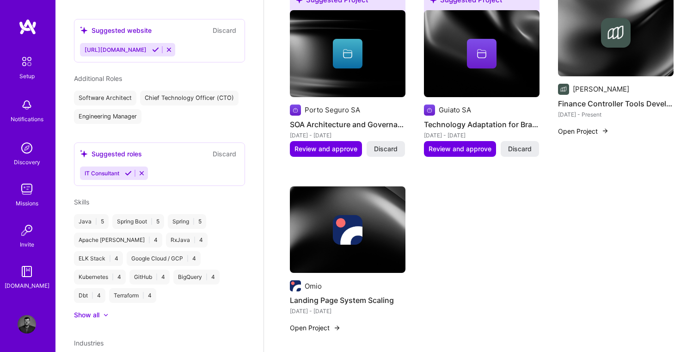
click at [200, 102] on div "Software Architect Chief Technology Officer (CTO) Engineering Manager" at bounding box center [159, 107] width 171 height 33
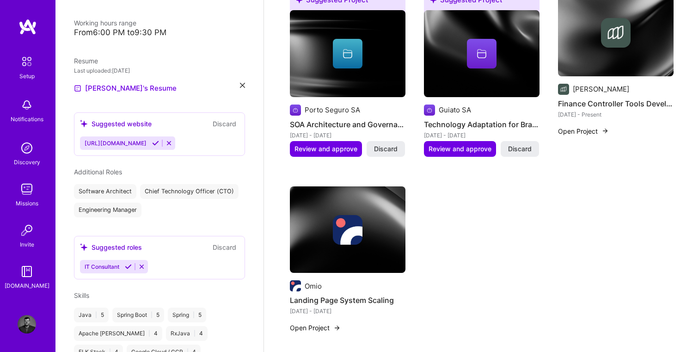
scroll to position [206, 0]
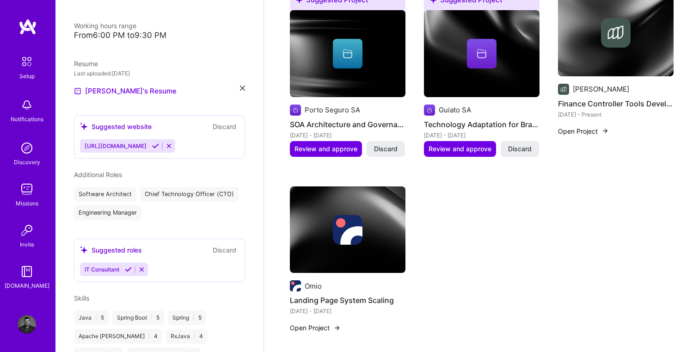
click at [159, 142] on icon at bounding box center [155, 145] width 7 height 7
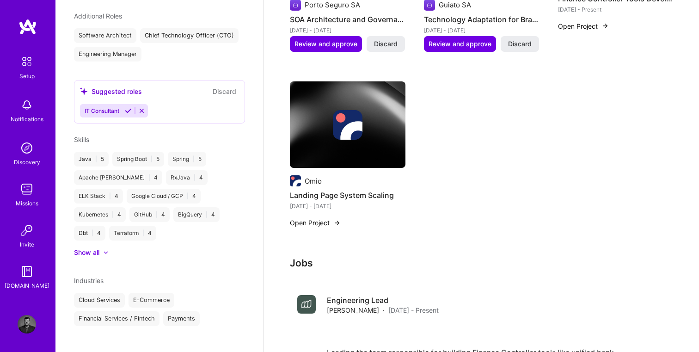
scroll to position [0, 0]
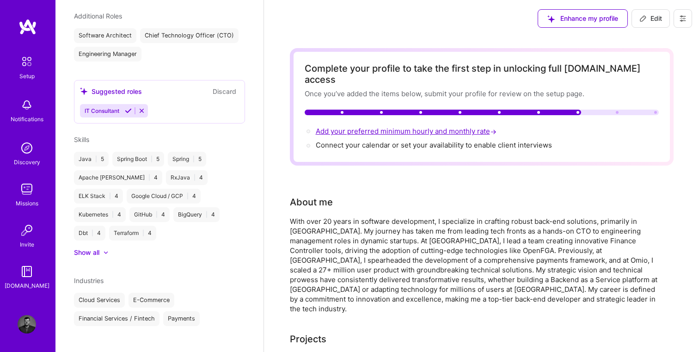
click at [362, 127] on span "Add your preferred minimum hourly and monthly rate →" at bounding box center [407, 131] width 183 height 9
select select "US"
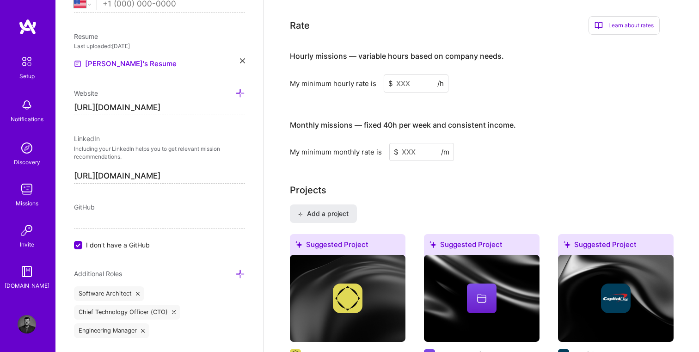
scroll to position [564, 0]
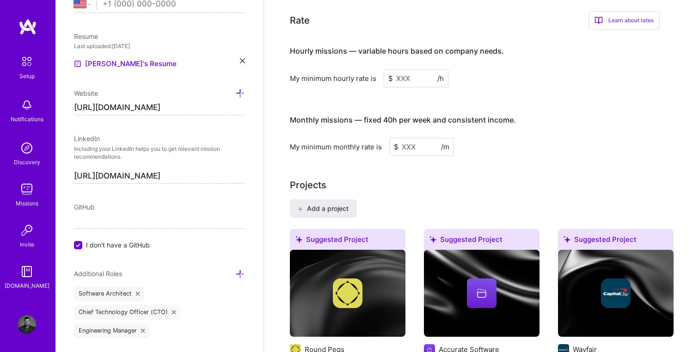
click at [111, 241] on span "I don't have a GitHub" at bounding box center [118, 245] width 64 height 10
click at [83, 241] on input "I don't have a GitHub" at bounding box center [79, 245] width 8 height 8
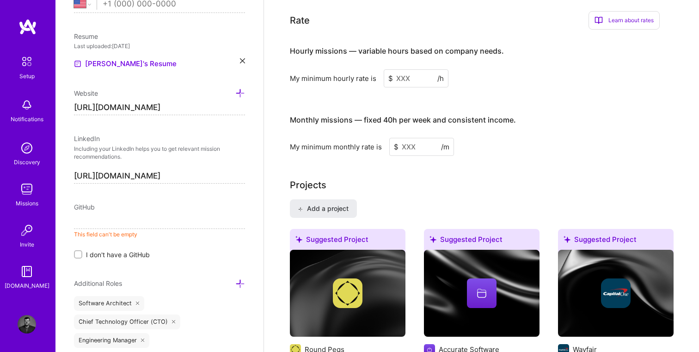
paste input "[URL][DOMAIN_NAME]"
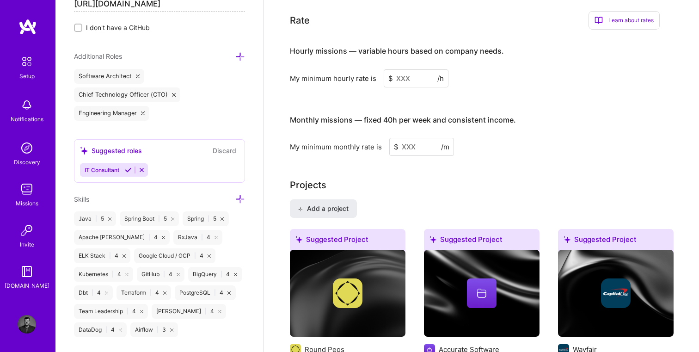
scroll to position [691, 0]
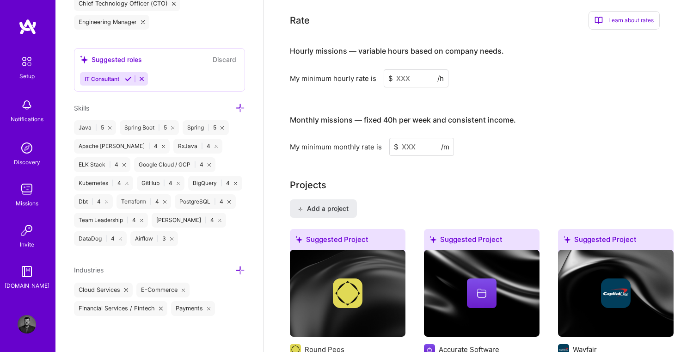
type input "[URL][DOMAIN_NAME]"
click at [406, 69] on input at bounding box center [416, 78] width 65 height 18
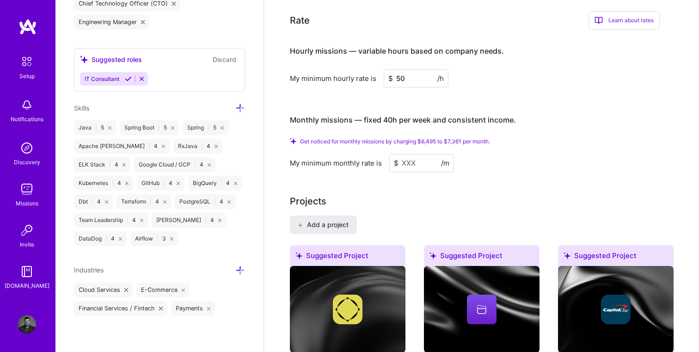
type input "5"
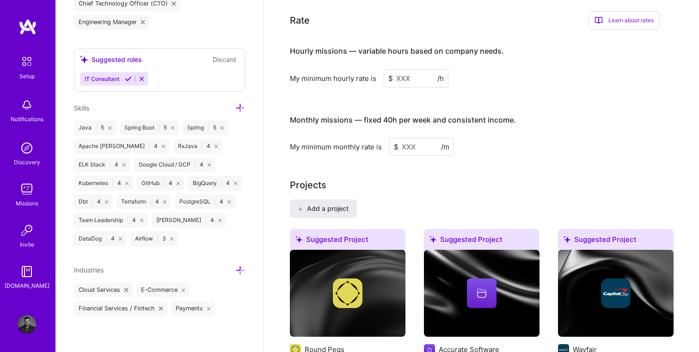
type input "6"
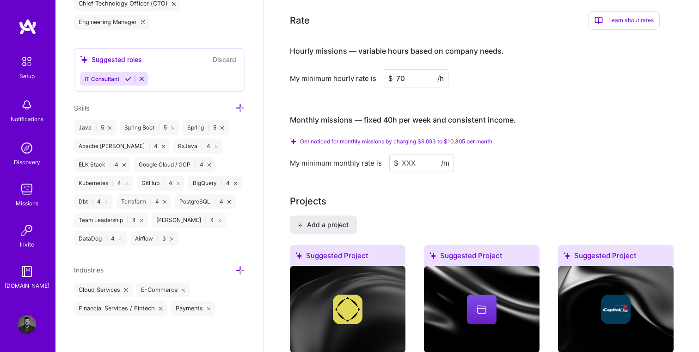
type input "7"
type input "60"
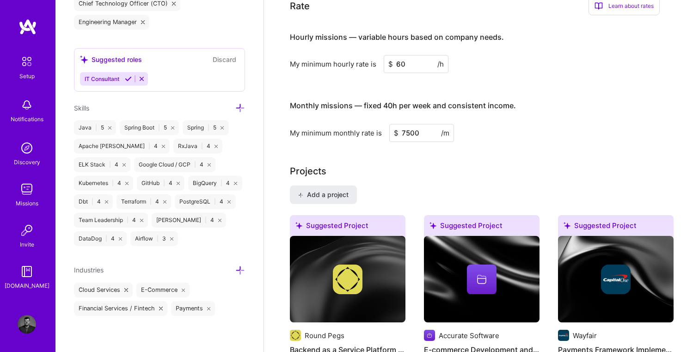
type input "7500"
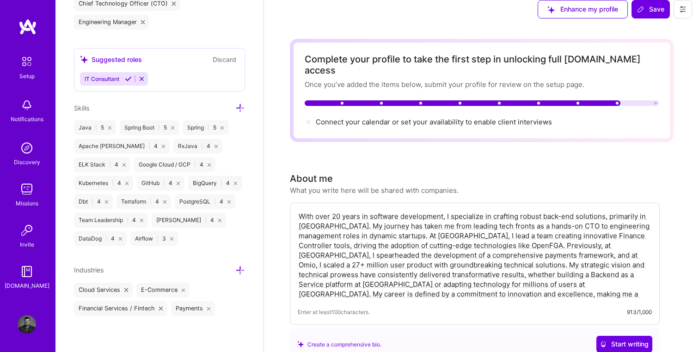
scroll to position [11, 0]
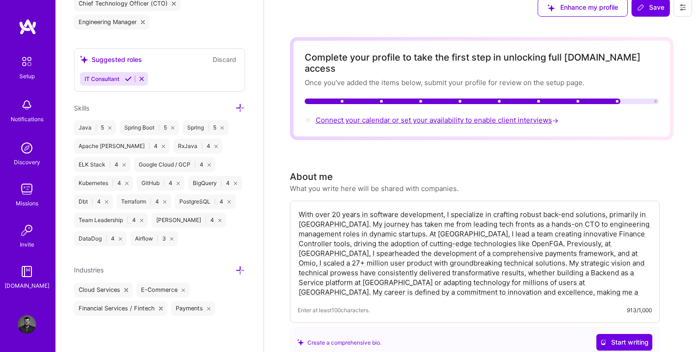
click at [370, 116] on span "Connect your calendar or set your availability to enable client interviews →" at bounding box center [438, 120] width 245 height 9
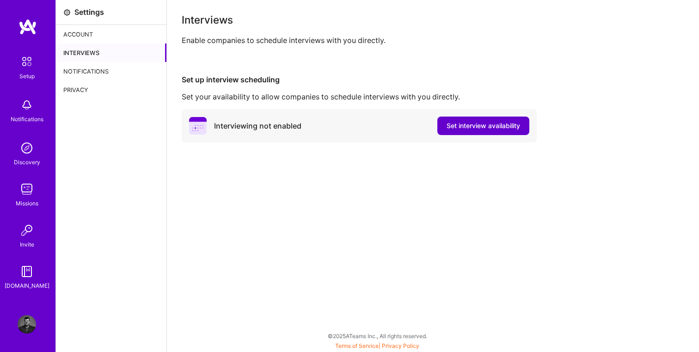
click at [450, 123] on span "Set interview availability" at bounding box center [484, 125] width 74 height 9
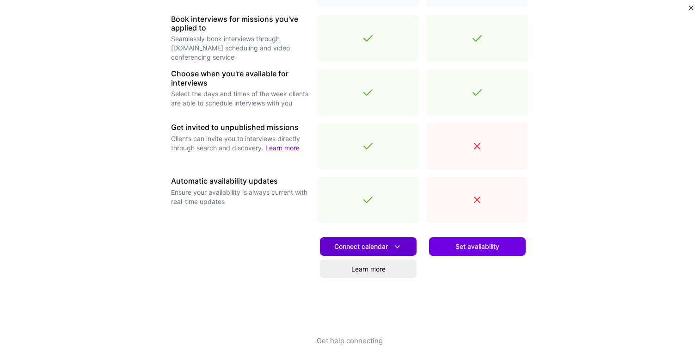
scroll to position [296, 0]
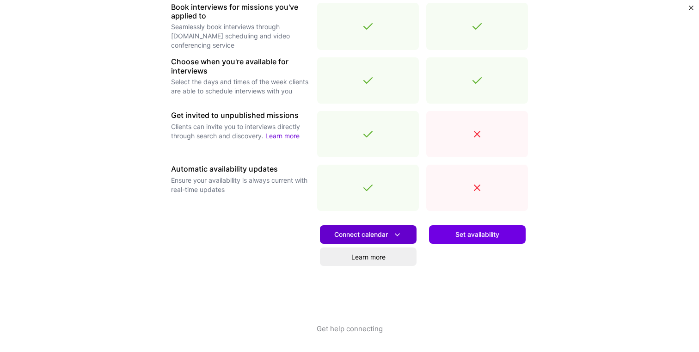
click at [387, 234] on span "Connect calendar" at bounding box center [368, 235] width 68 height 10
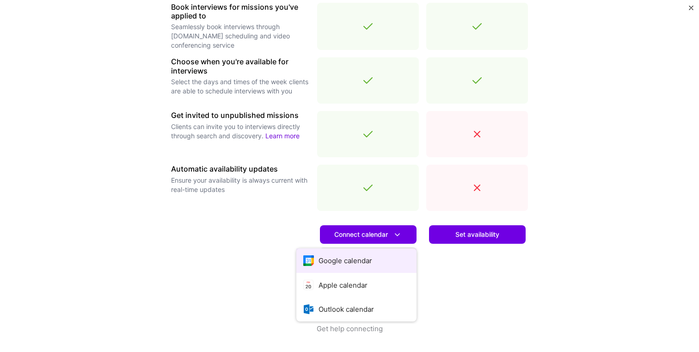
click at [370, 259] on button "Google calendar" at bounding box center [356, 260] width 120 height 25
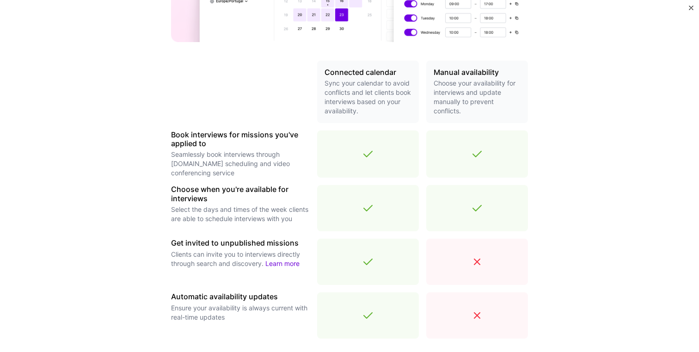
scroll to position [169, 0]
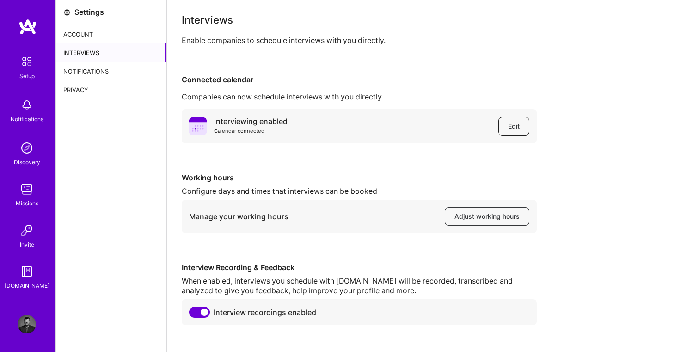
click at [517, 124] on span "Edit" at bounding box center [514, 126] width 12 height 9
click at [35, 68] on img at bounding box center [26, 61] width 19 height 19
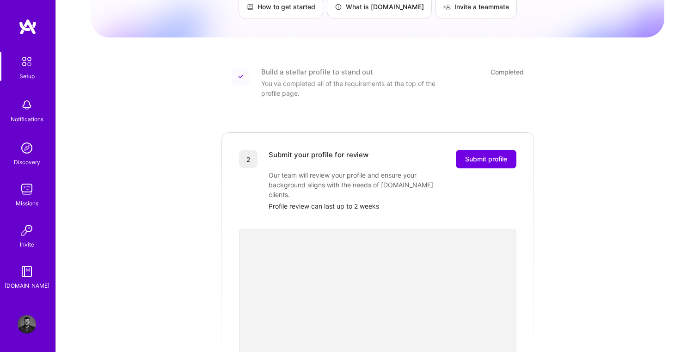
scroll to position [139, 0]
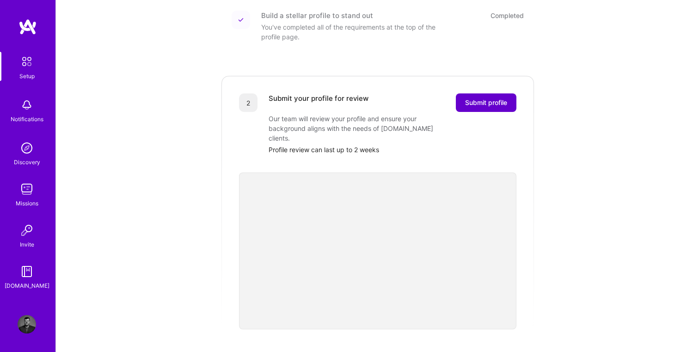
click at [497, 98] on span "Submit profile" at bounding box center [486, 102] width 42 height 9
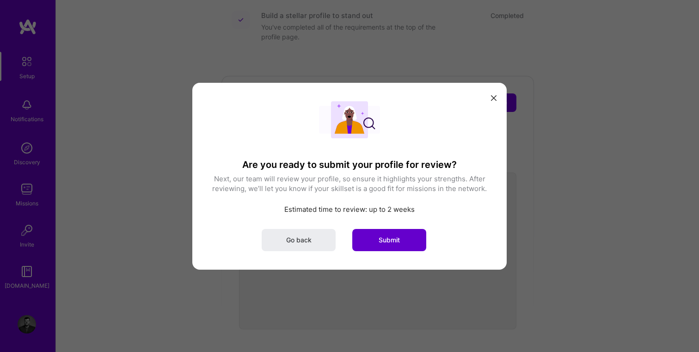
click at [396, 241] on span "Submit" at bounding box center [389, 239] width 21 height 9
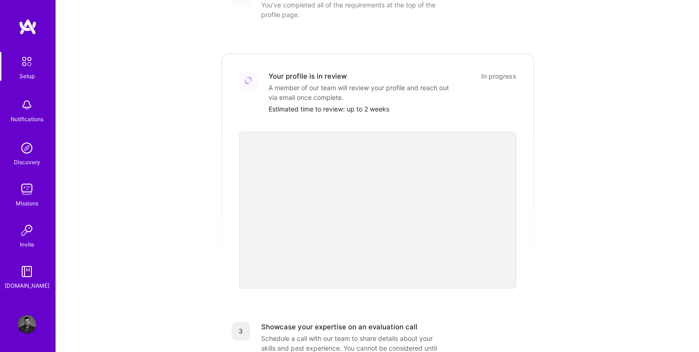
scroll to position [158, 0]
